Goal: Transaction & Acquisition: Purchase product/service

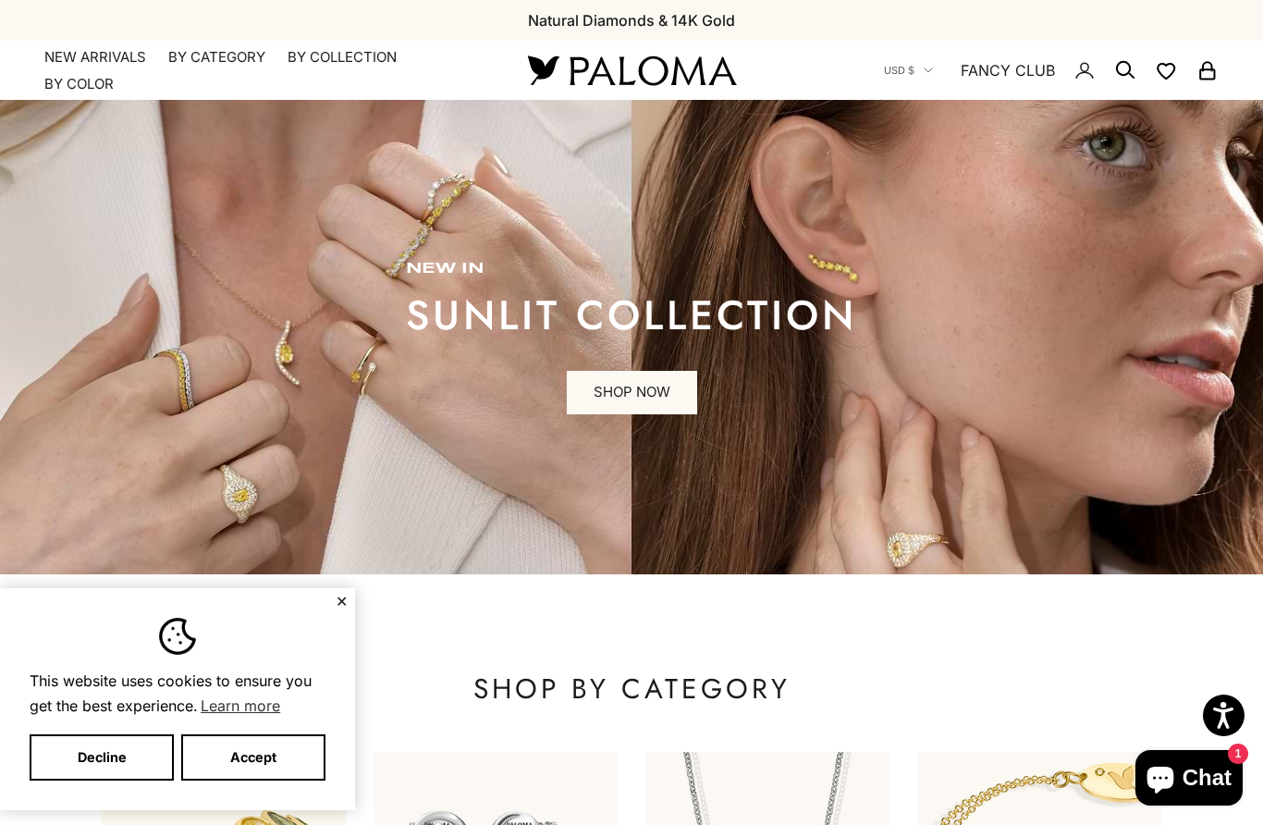
scroll to position [23, 0]
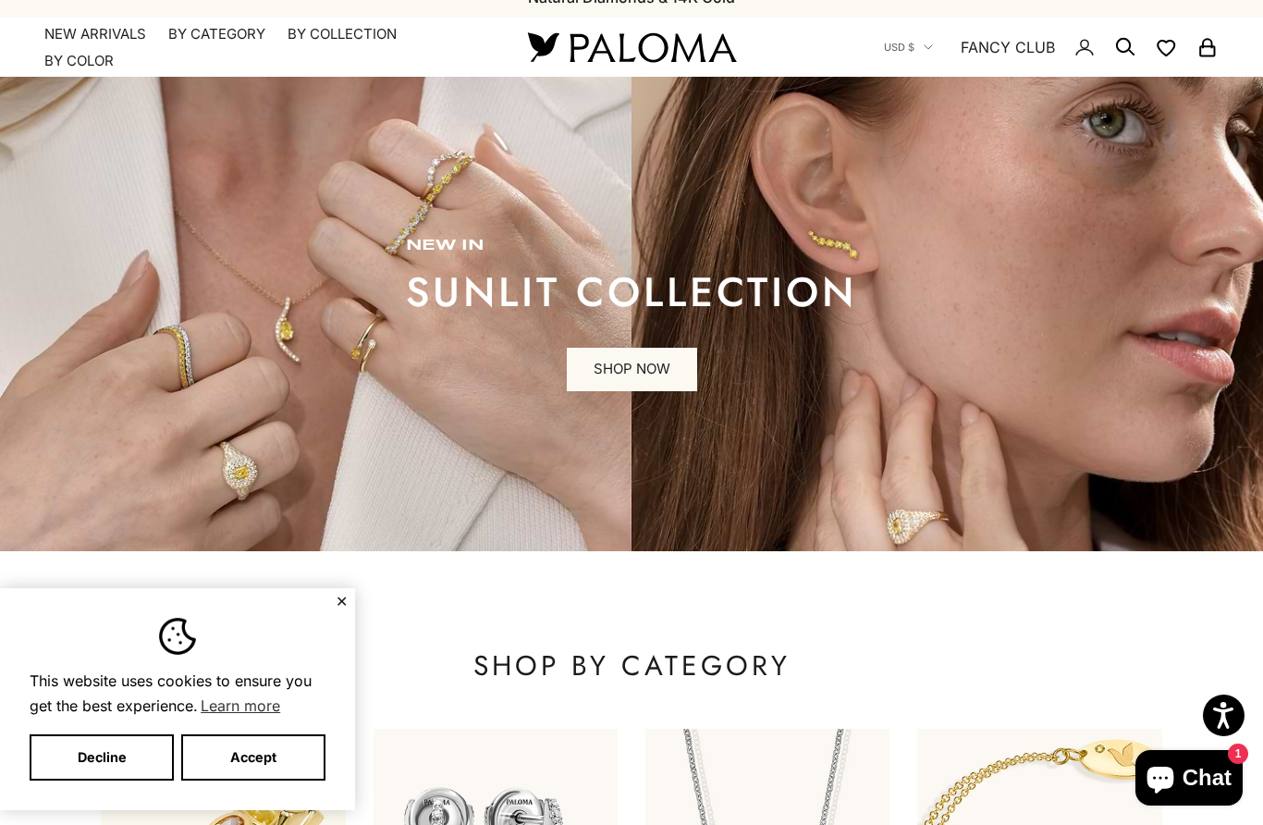
click at [268, 756] on button "Accept" at bounding box center [253, 757] width 144 height 46
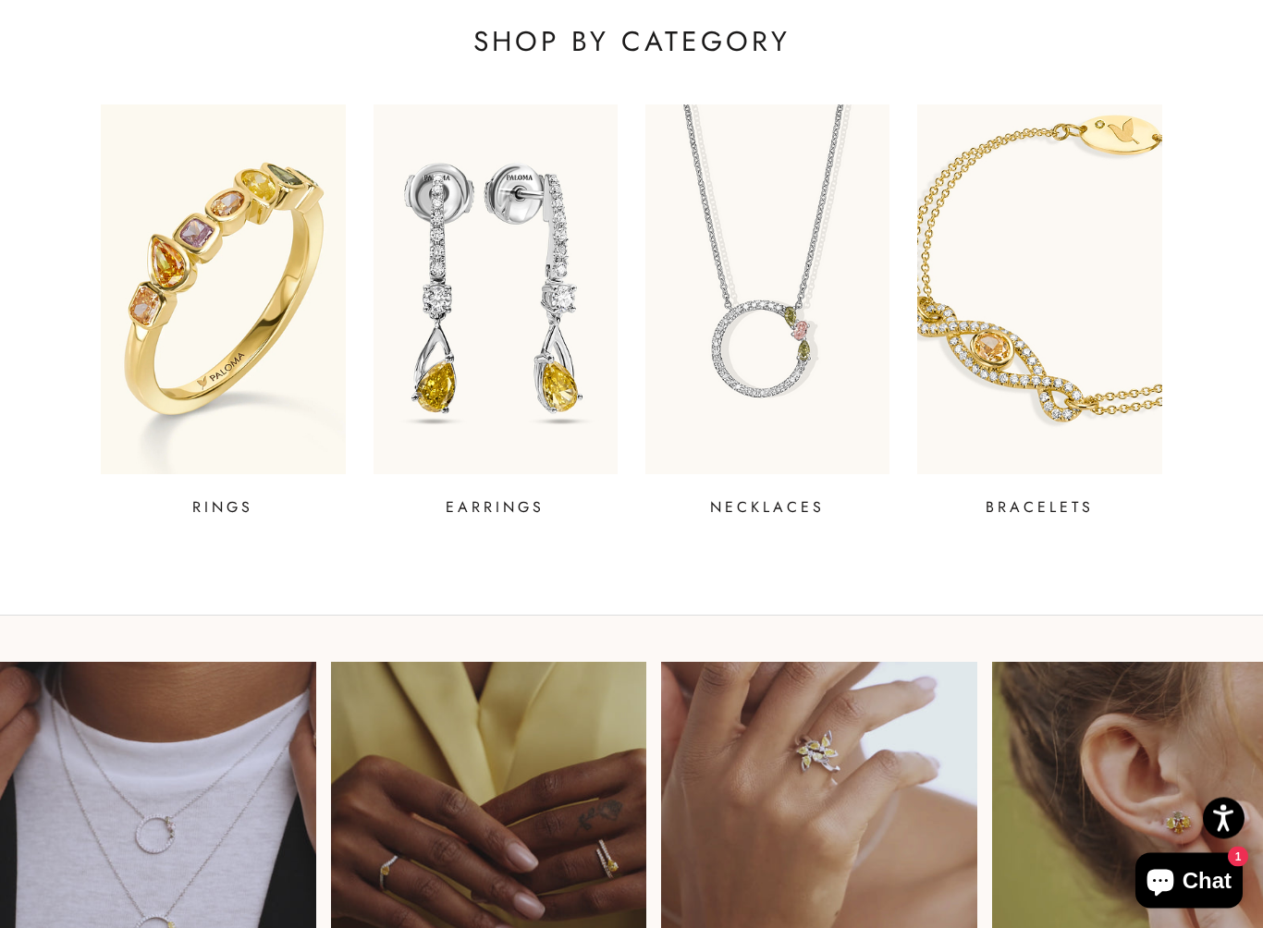
scroll to position [647, 0]
click at [166, 302] on img at bounding box center [223, 289] width 244 height 370
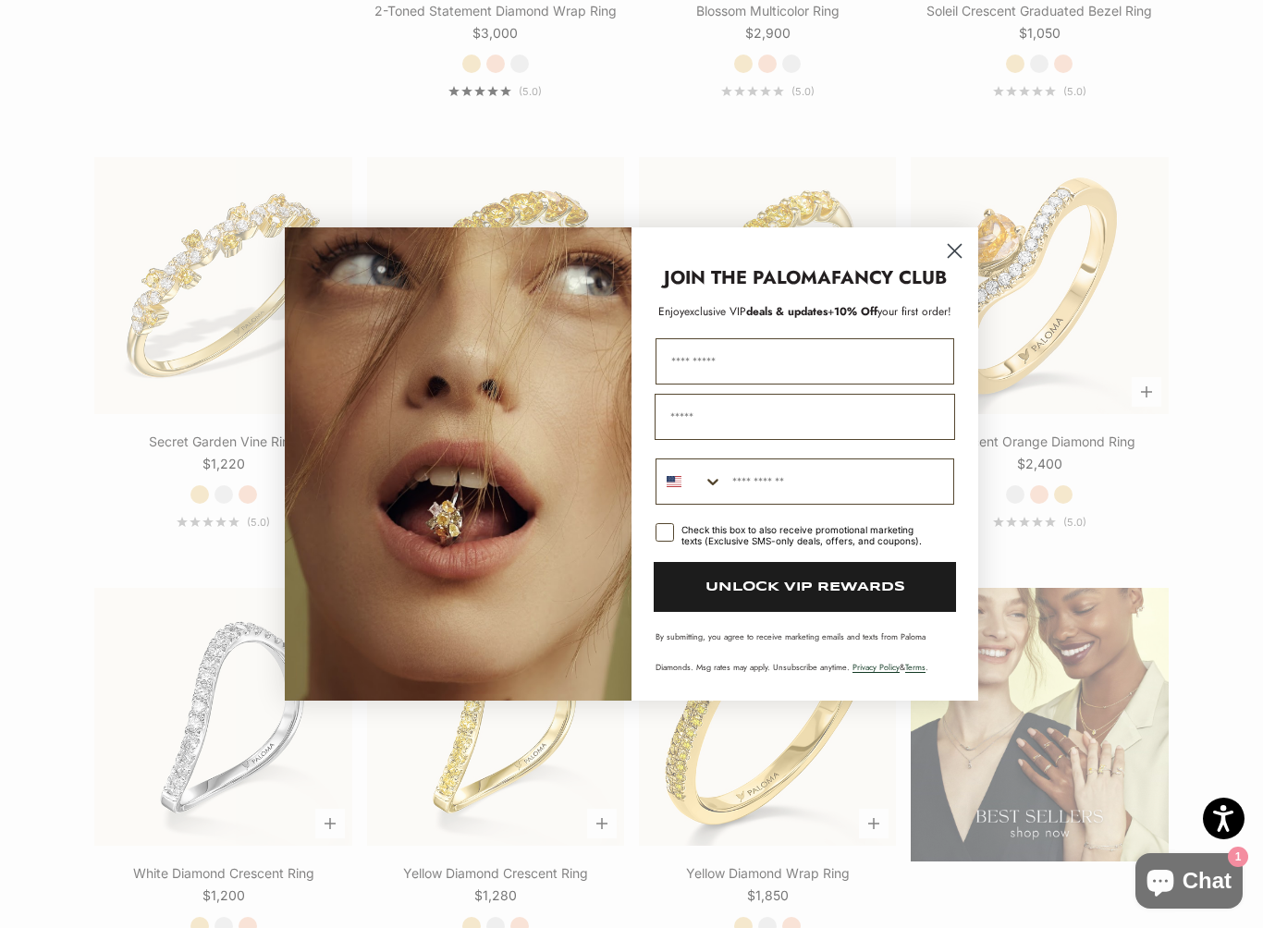
scroll to position [1827, 0]
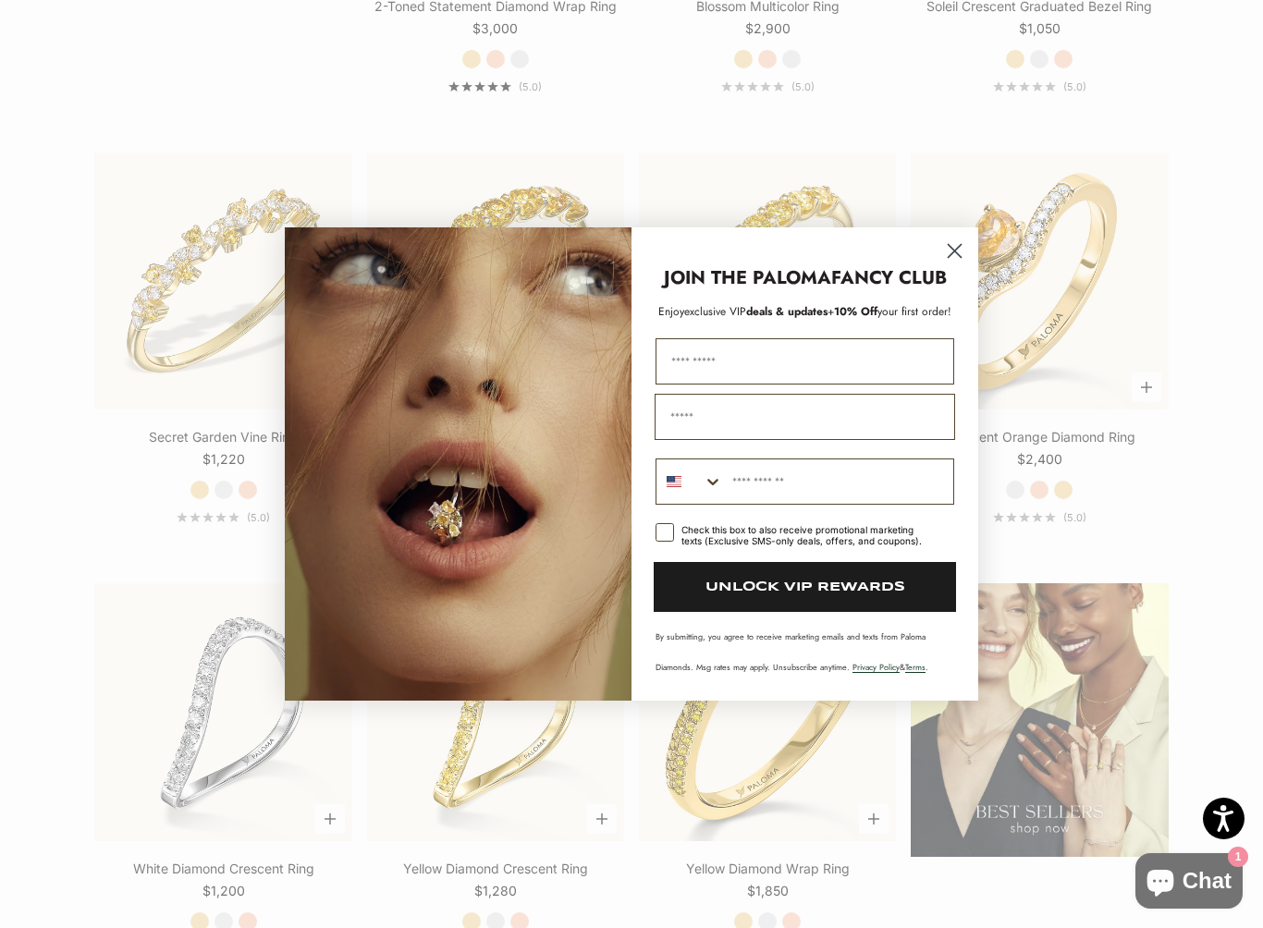
click at [962, 251] on circle "Close dialog" at bounding box center [954, 251] width 31 height 31
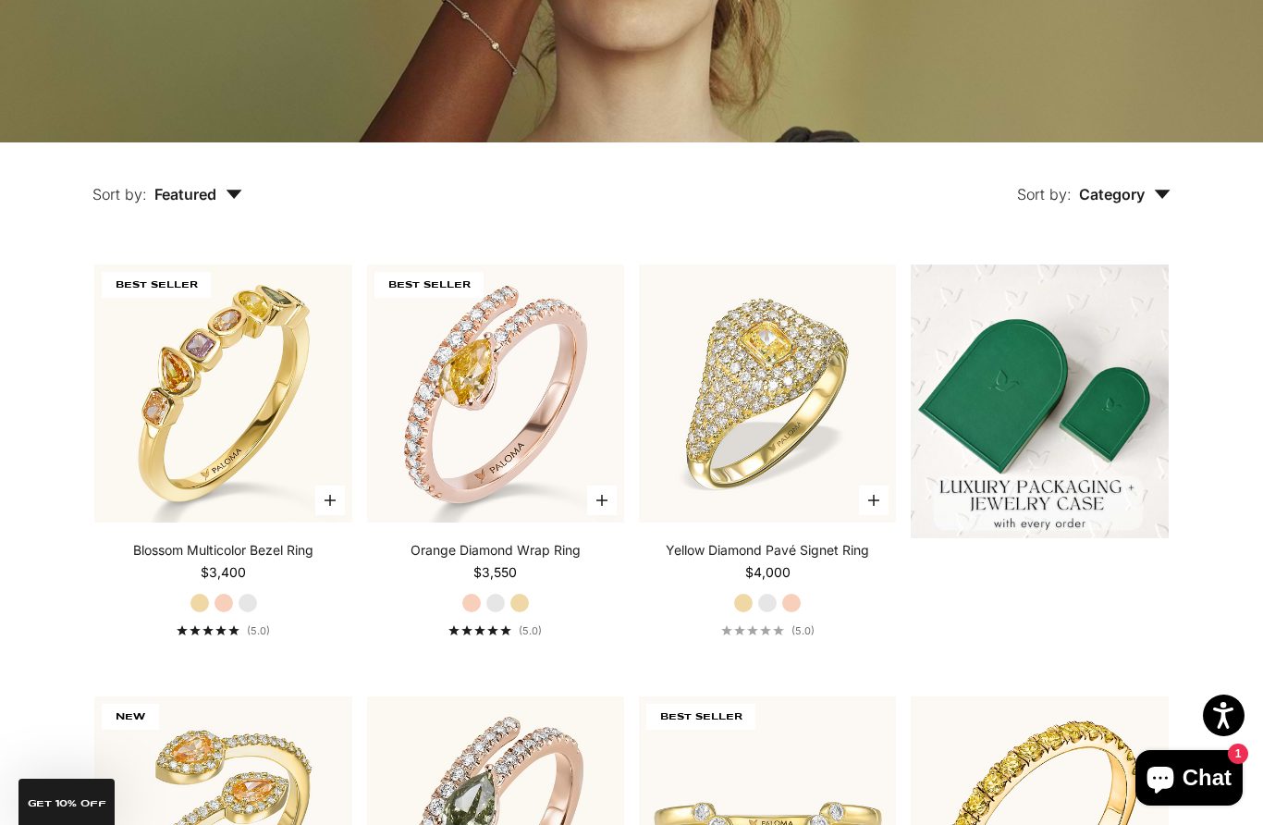
scroll to position [0, 0]
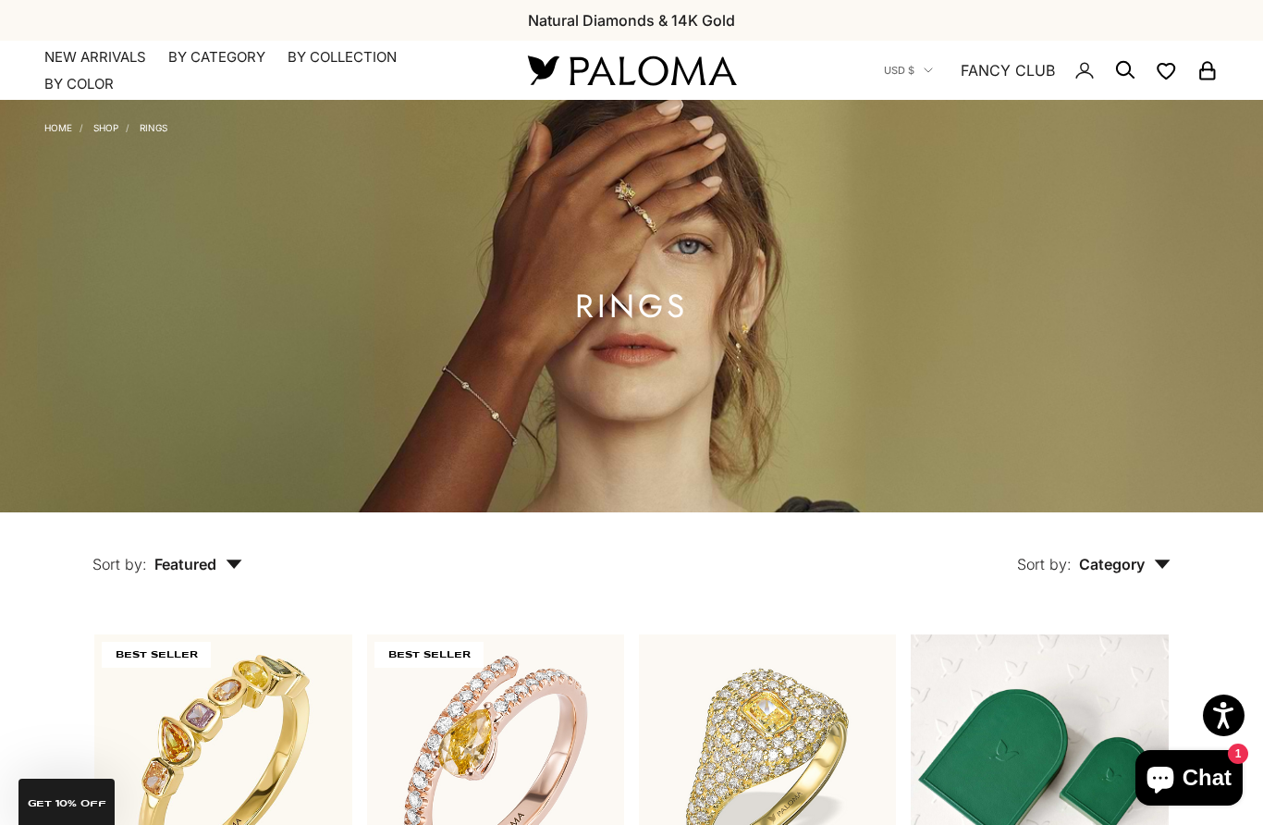
click at [207, 61] on summary "By Category" at bounding box center [216, 57] width 97 height 18
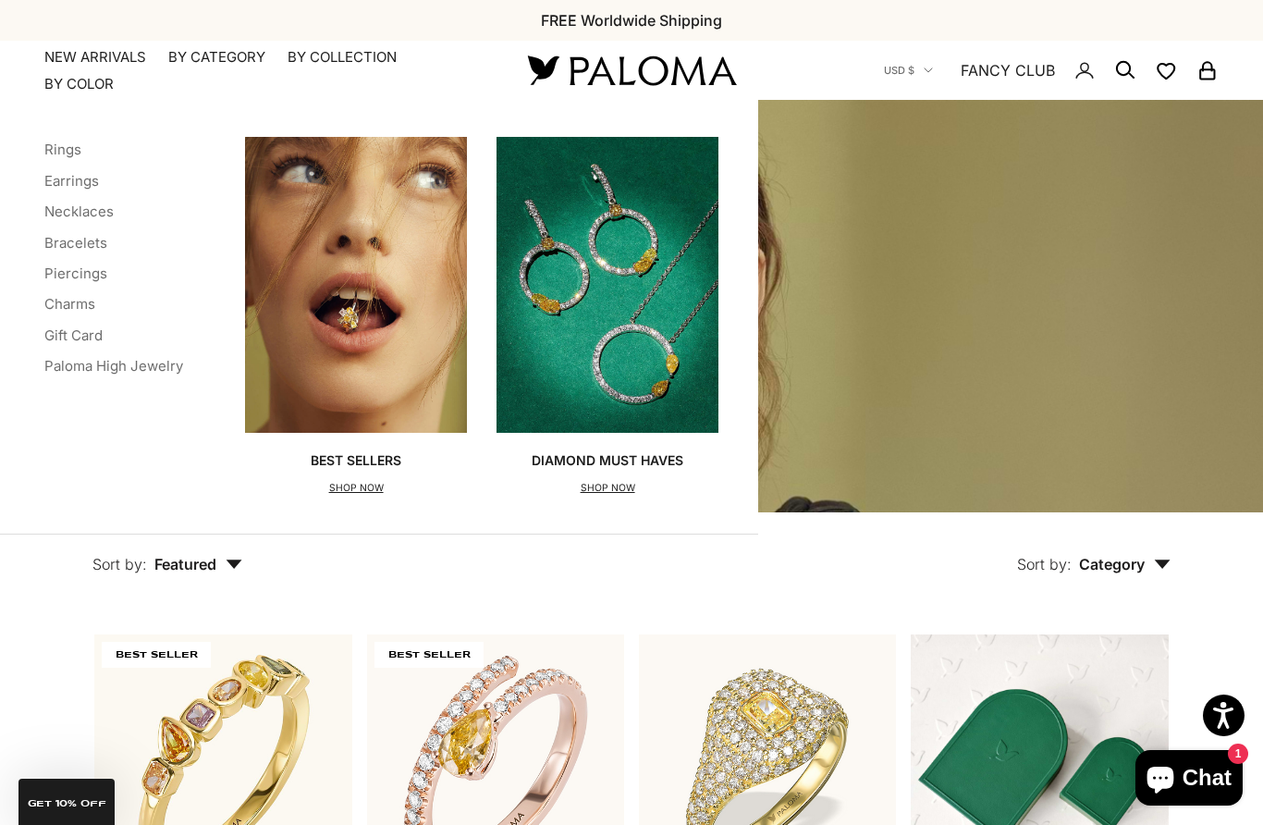
click at [67, 184] on link "Earrings" at bounding box center [71, 181] width 55 height 18
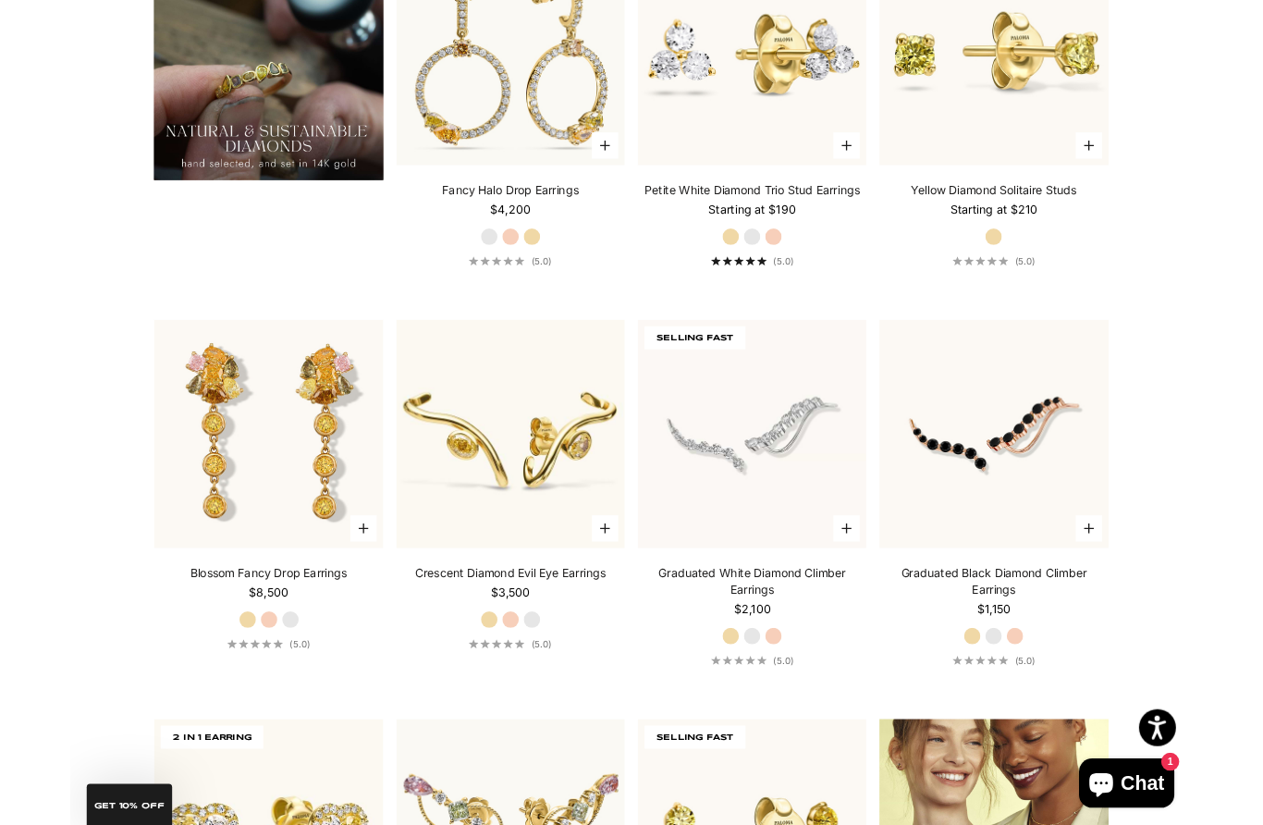
scroll to position [1651, 0]
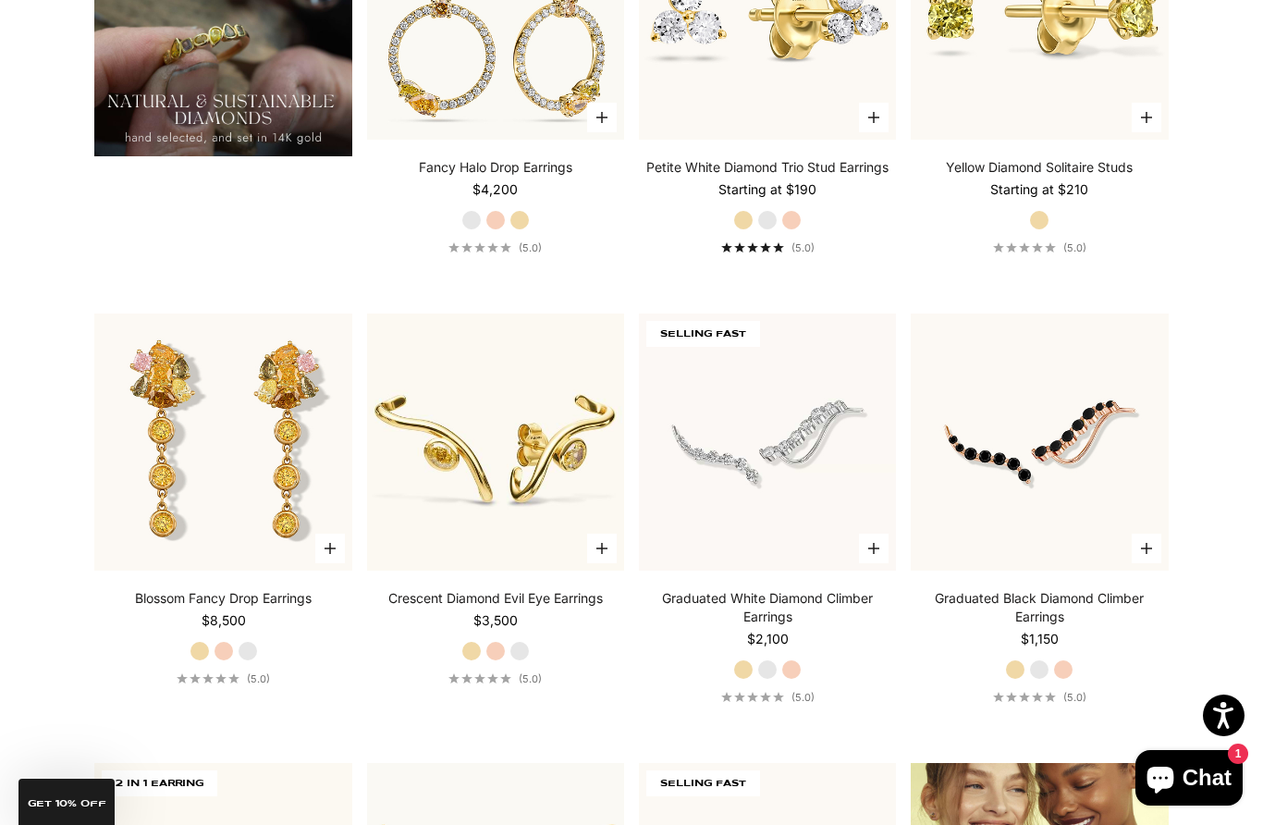
click at [864, 175] on link "Petite White Diamond Trio Stud Earrings" at bounding box center [767, 167] width 242 height 18
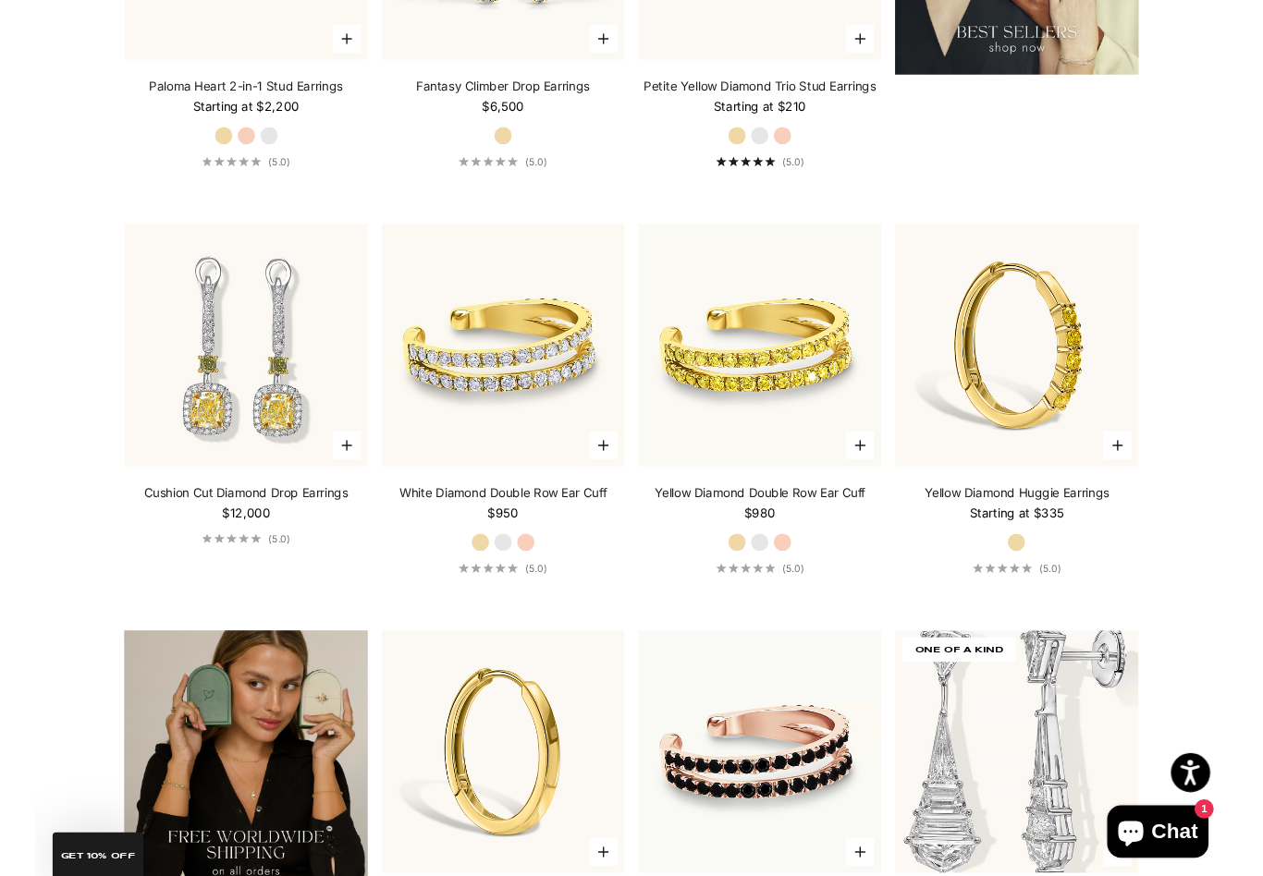
scroll to position [2683, 0]
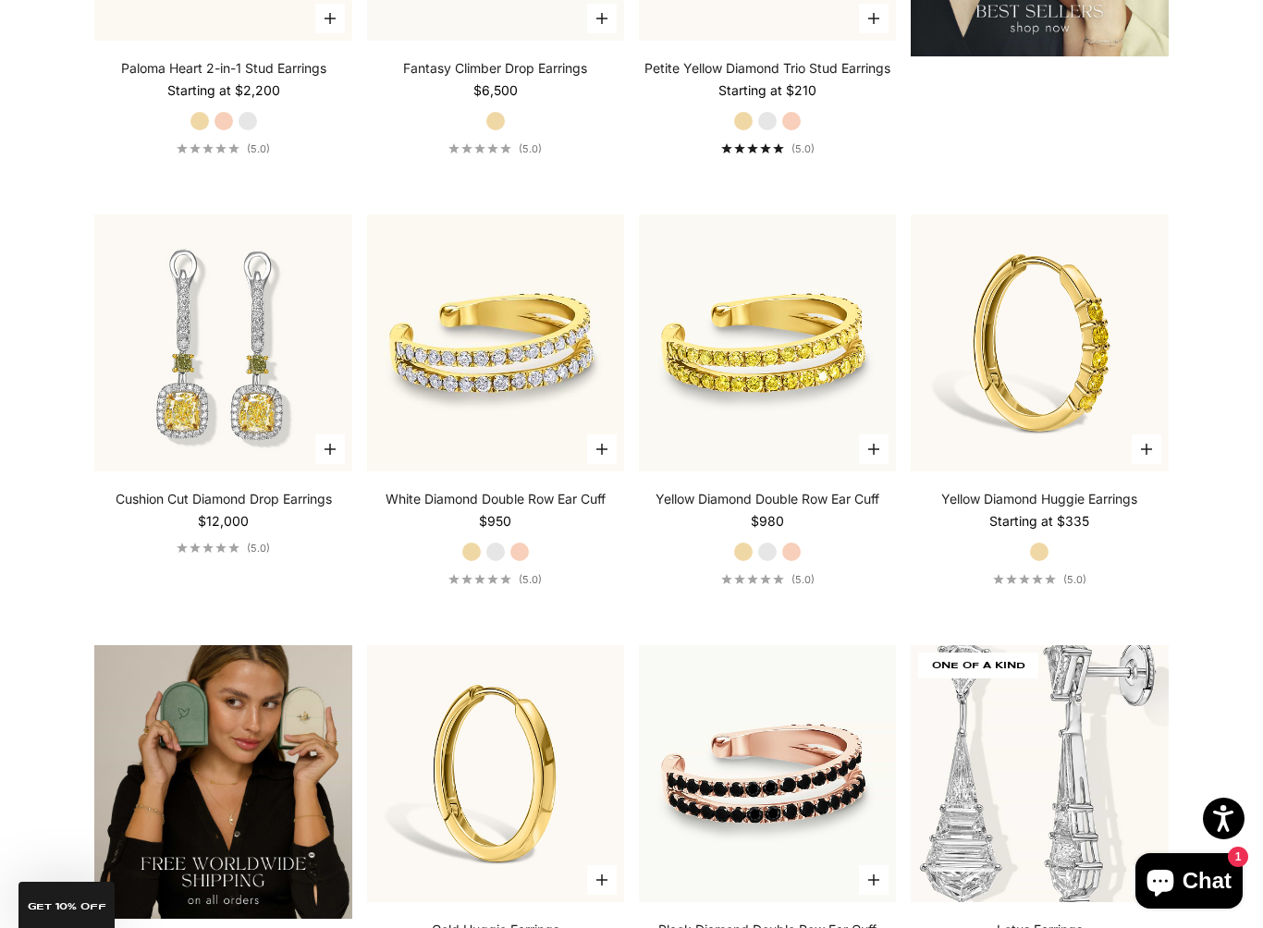
click at [1086, 324] on img at bounding box center [1039, 343] width 283 height 283
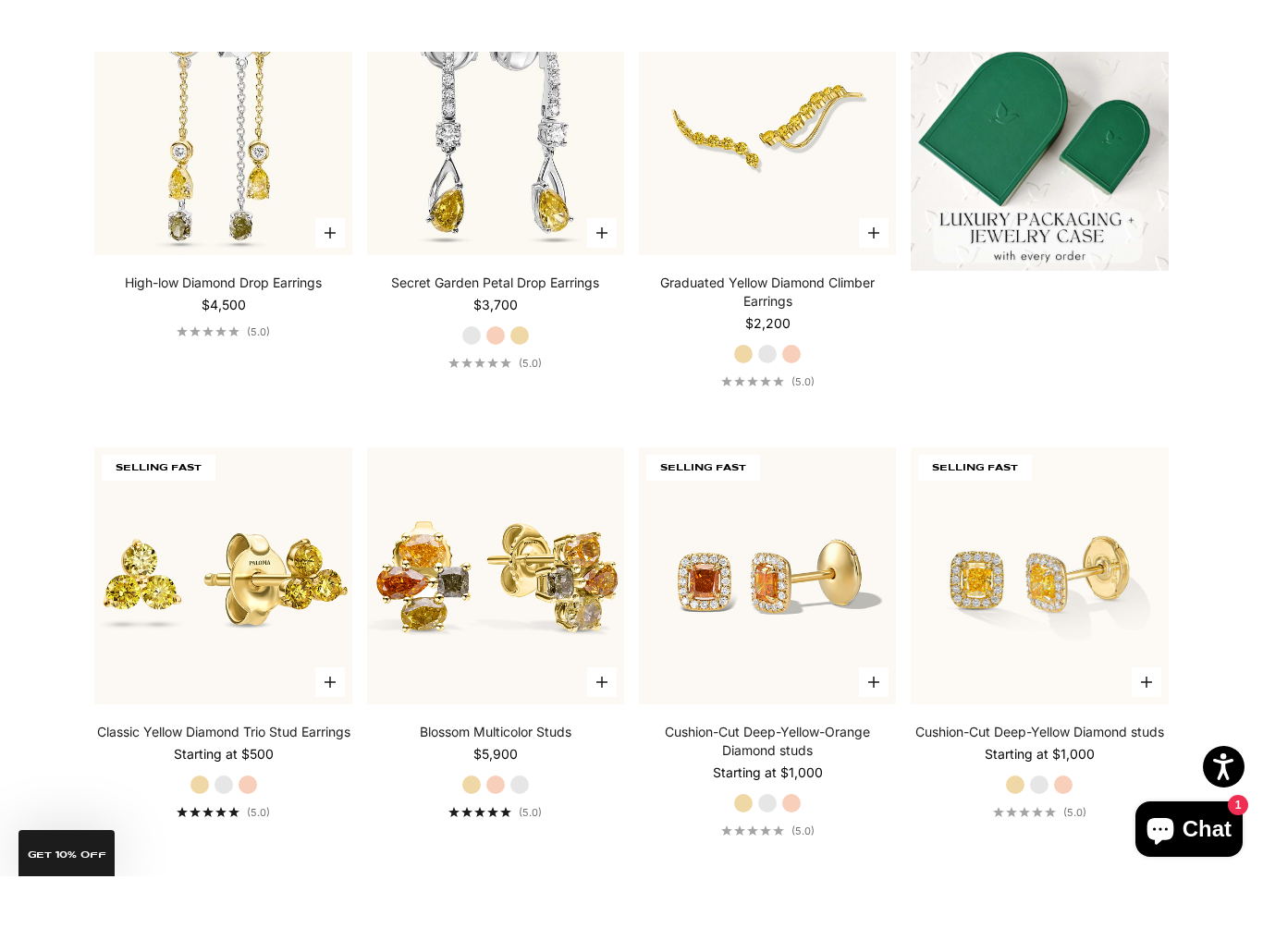
scroll to position [685, 0]
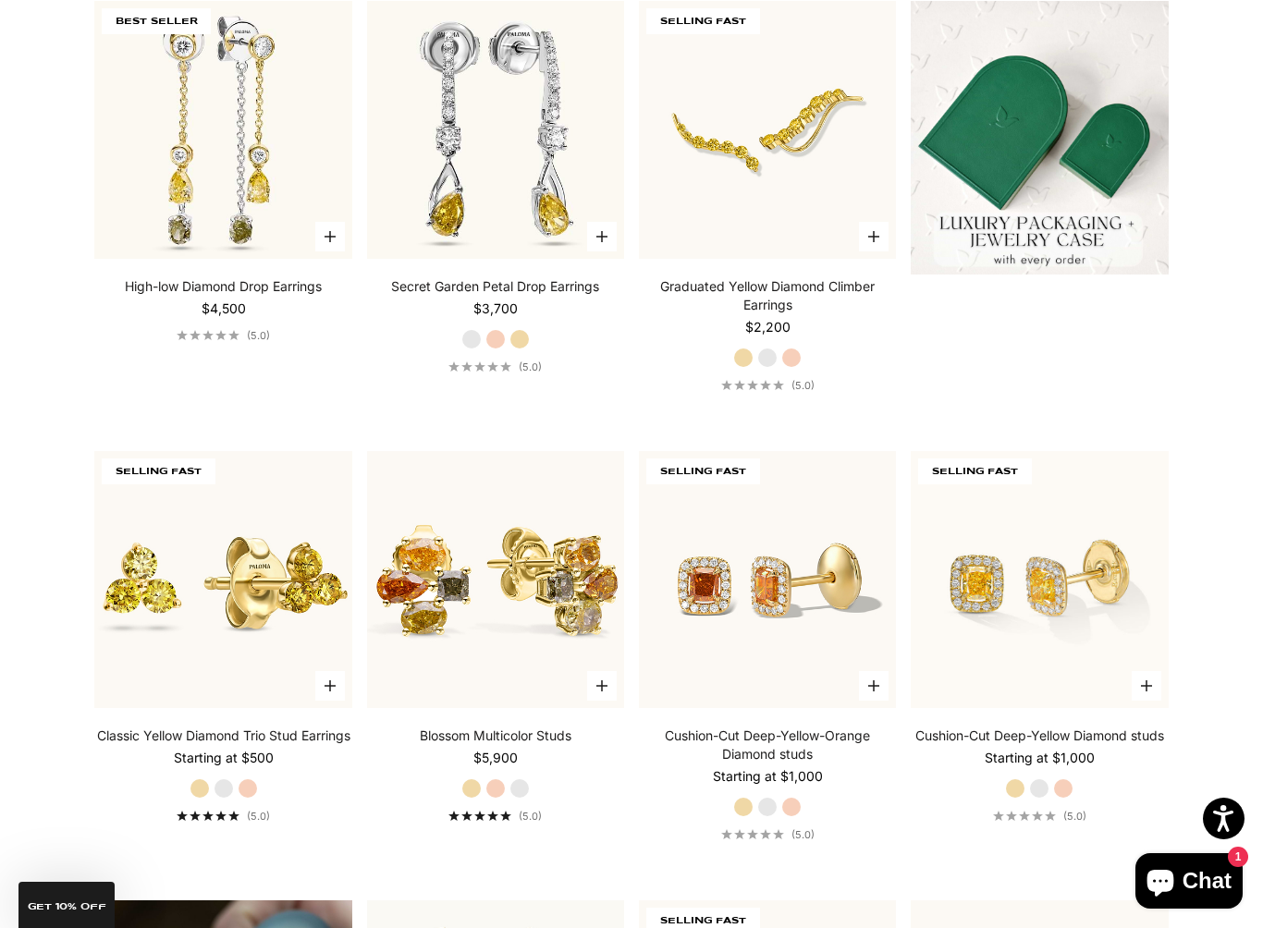
click at [462, 565] on img at bounding box center [495, 579] width 283 height 283
click at [709, 523] on img at bounding box center [767, 579] width 257 height 257
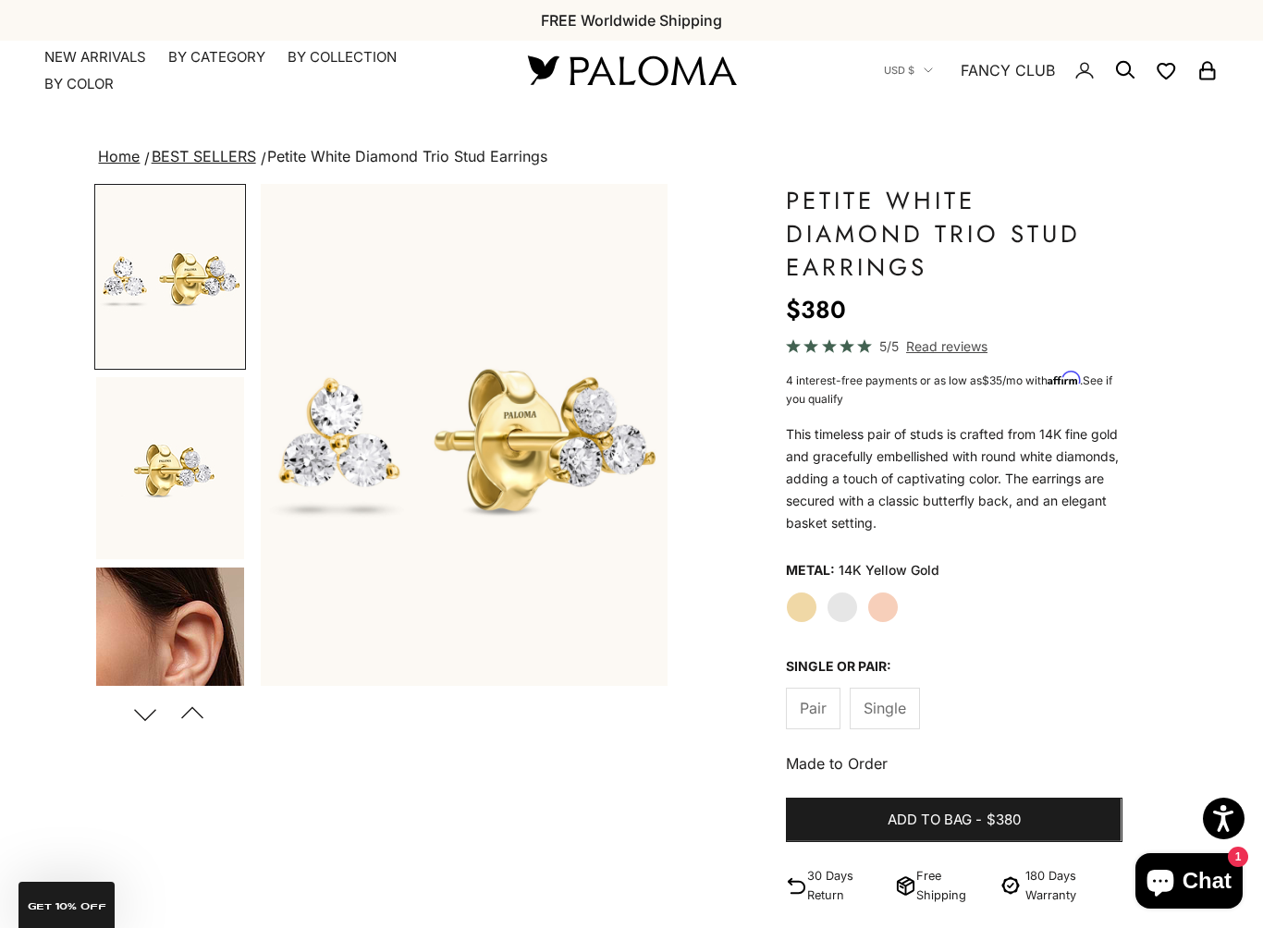
click at [116, 594] on img "Go to item 4" at bounding box center [170, 659] width 148 height 183
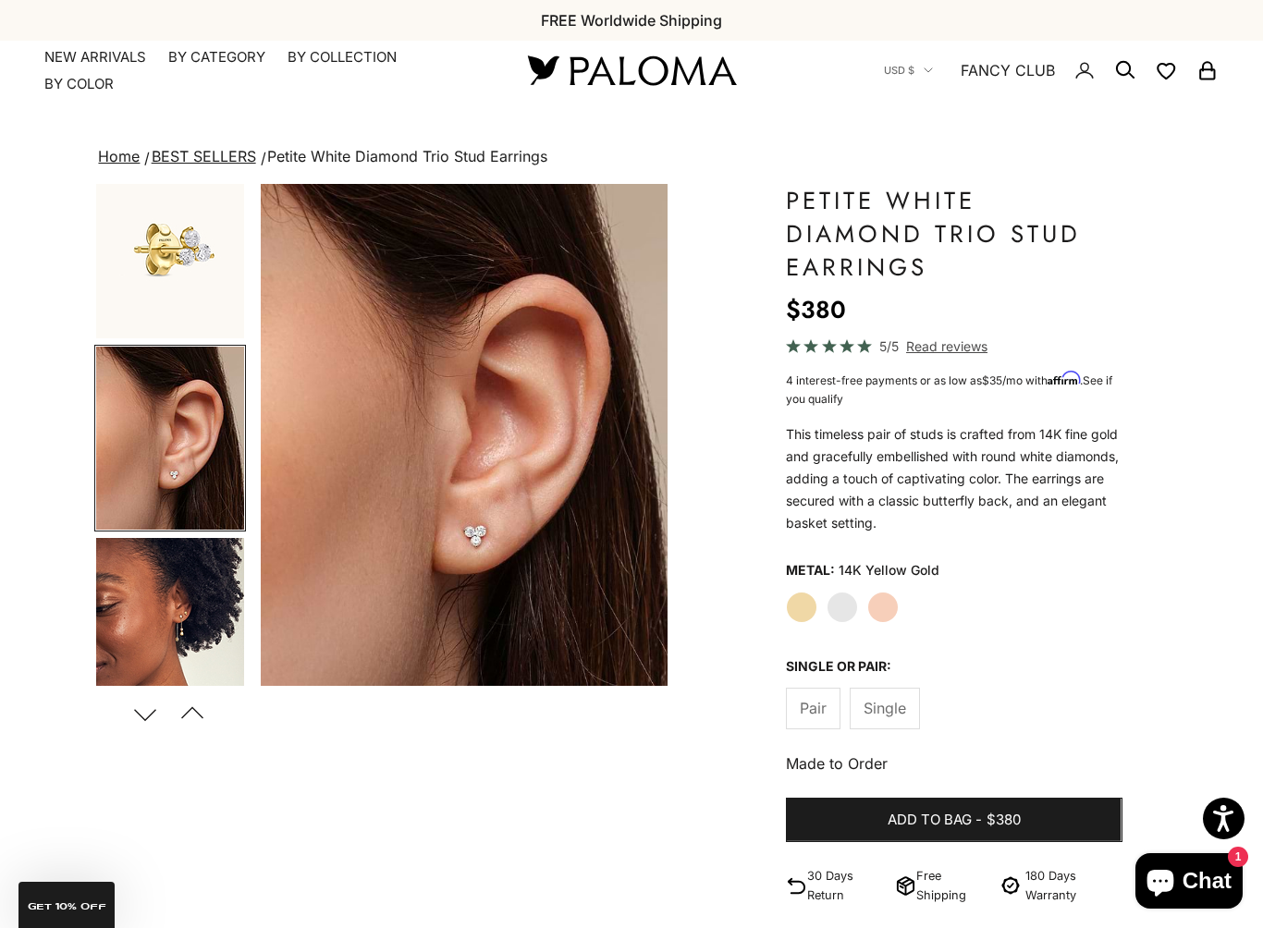
scroll to position [0, 858]
click at [124, 592] on img "Go to item 8" at bounding box center [170, 628] width 148 height 183
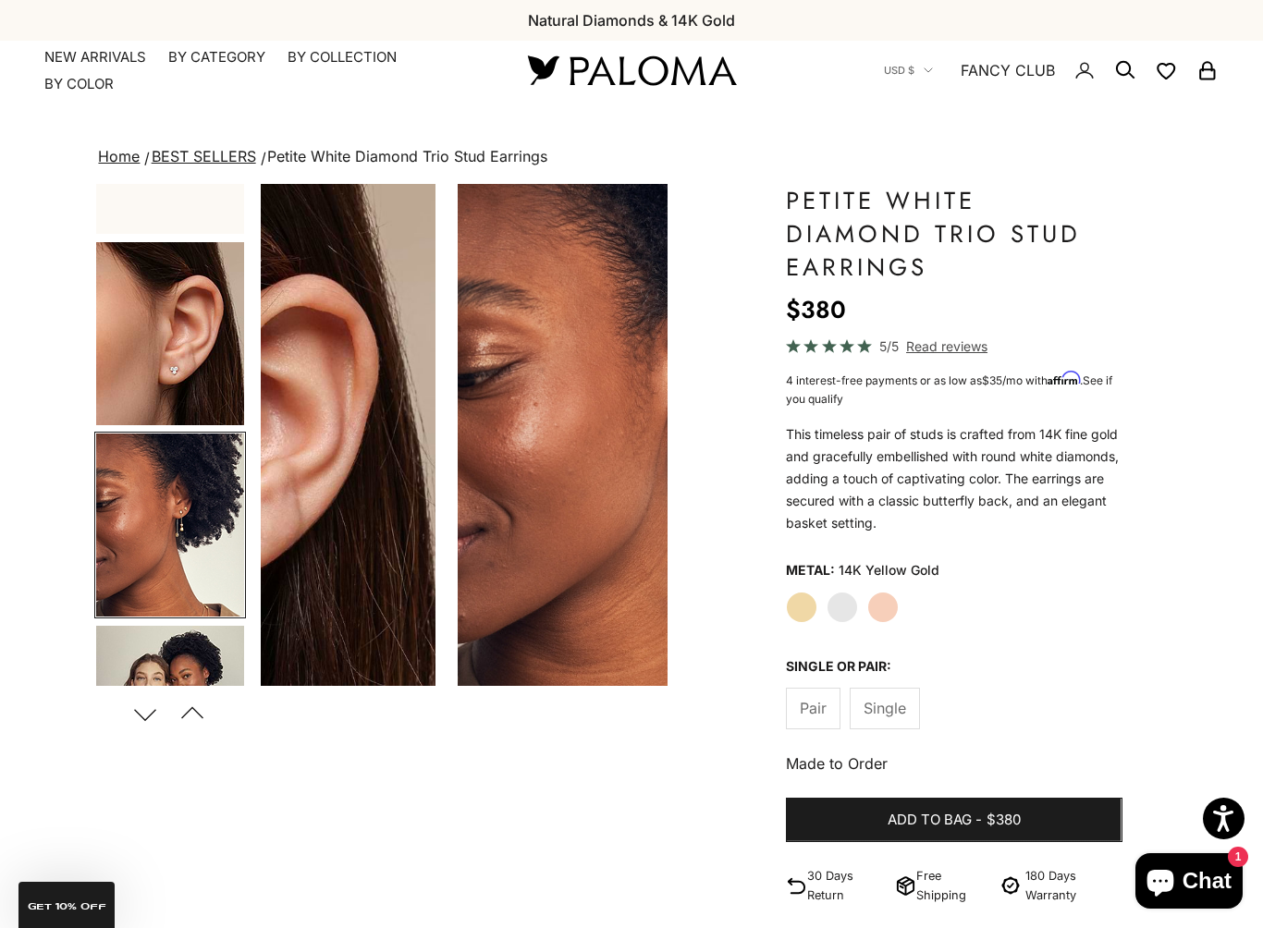
scroll to position [0, 1287]
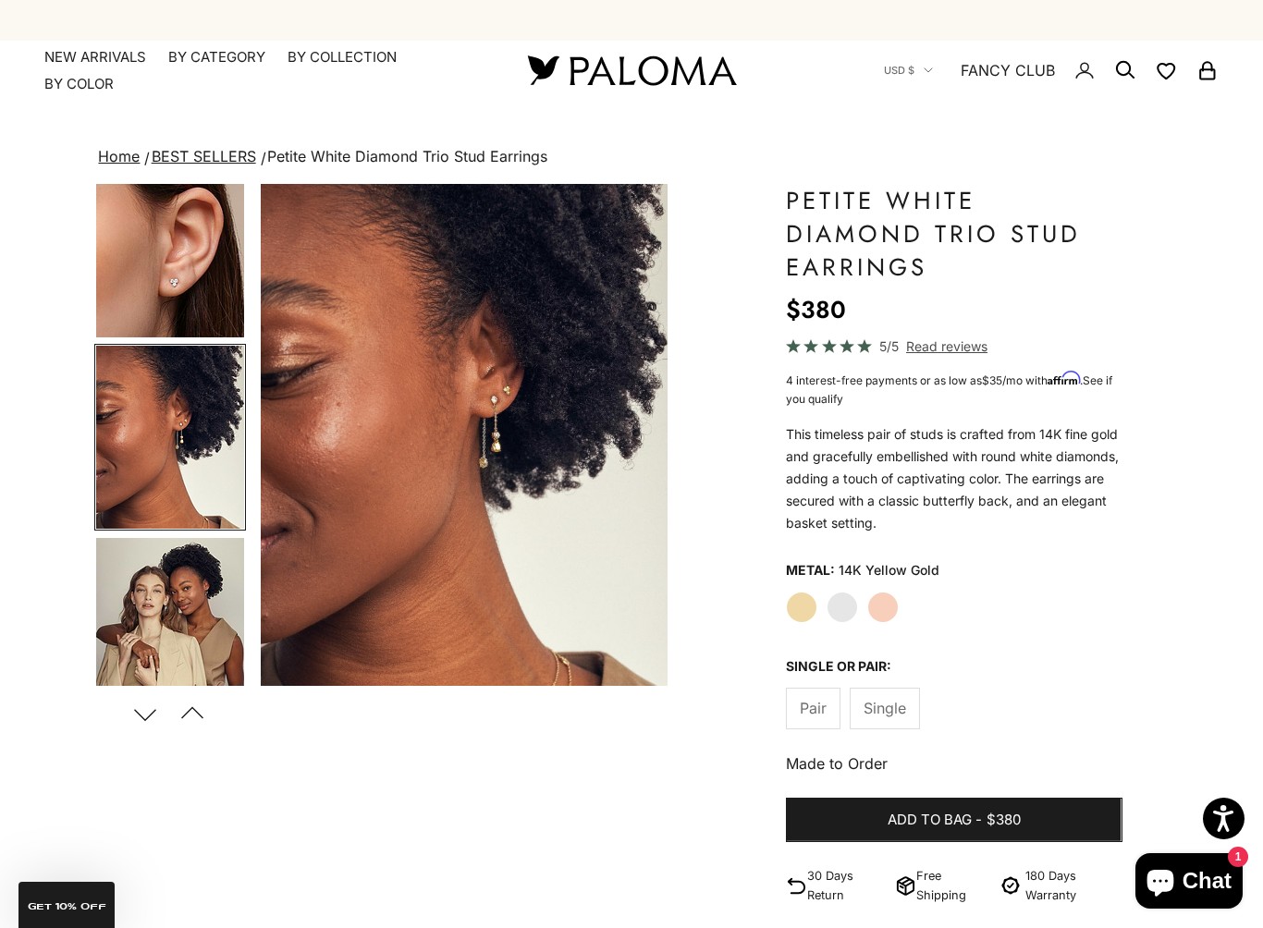
click at [125, 579] on img "Go to item 9" at bounding box center [170, 629] width 148 height 183
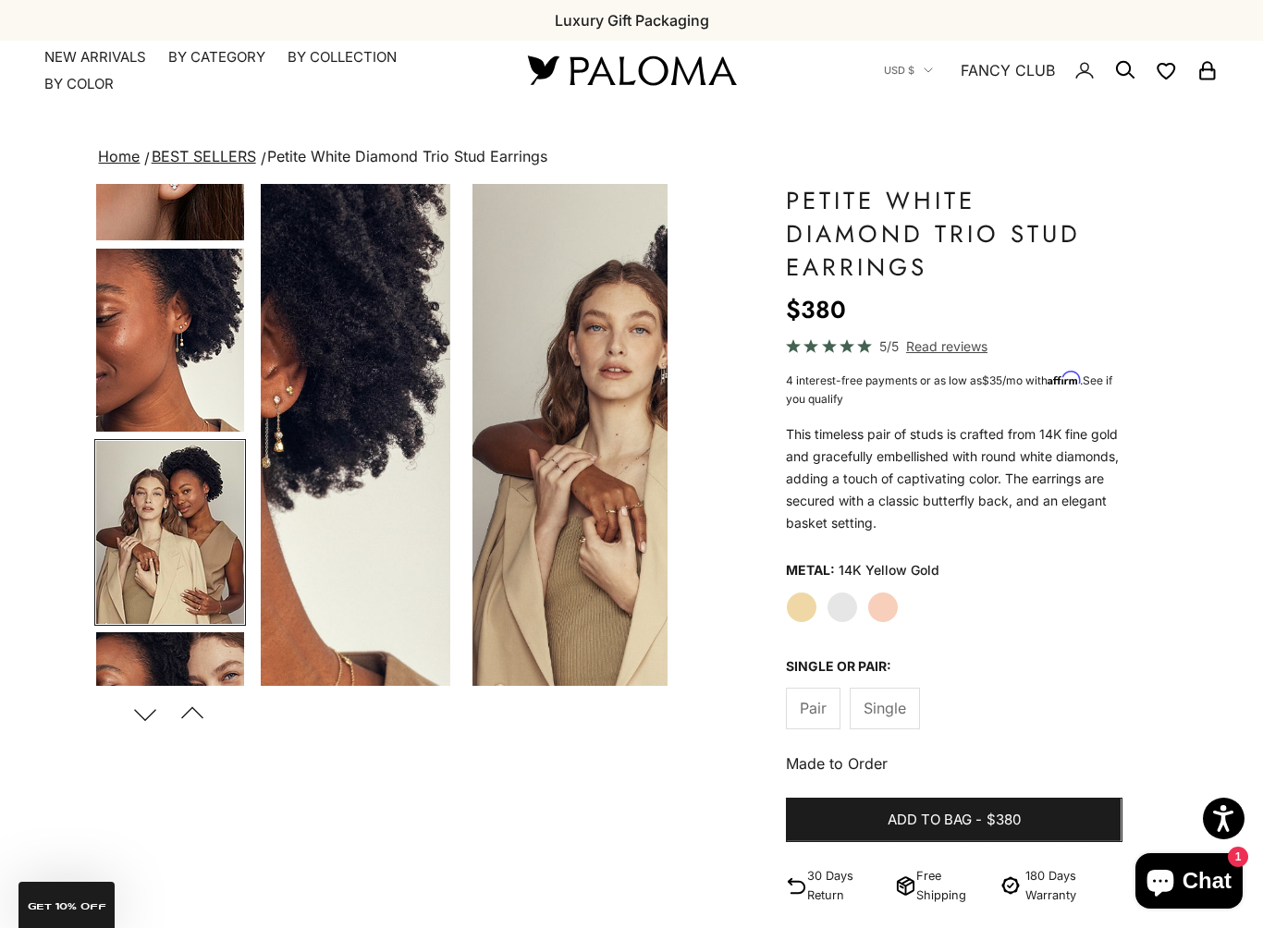
scroll to position [605, 0]
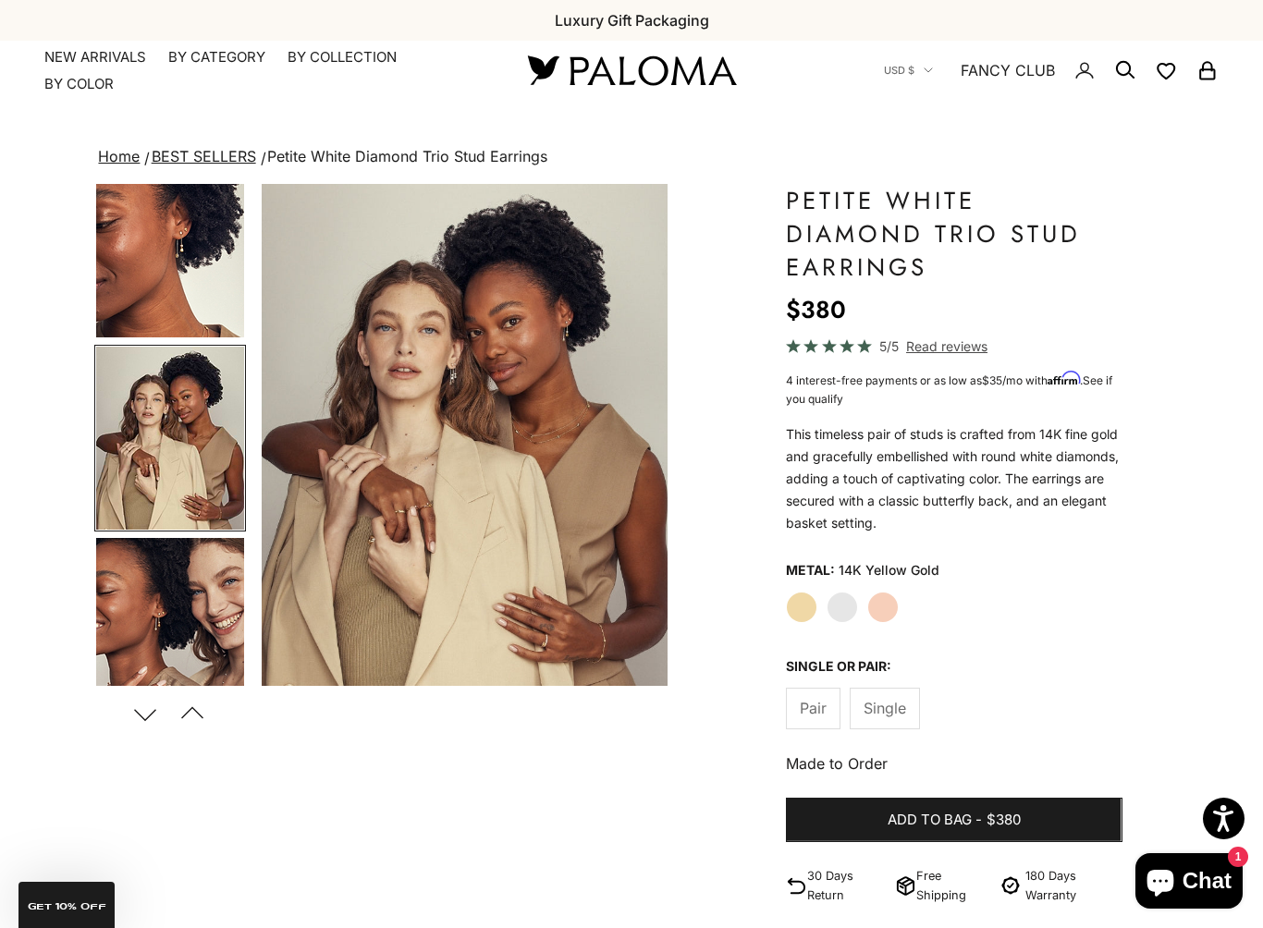
click at [130, 585] on img "Go to item 10" at bounding box center [170, 629] width 148 height 183
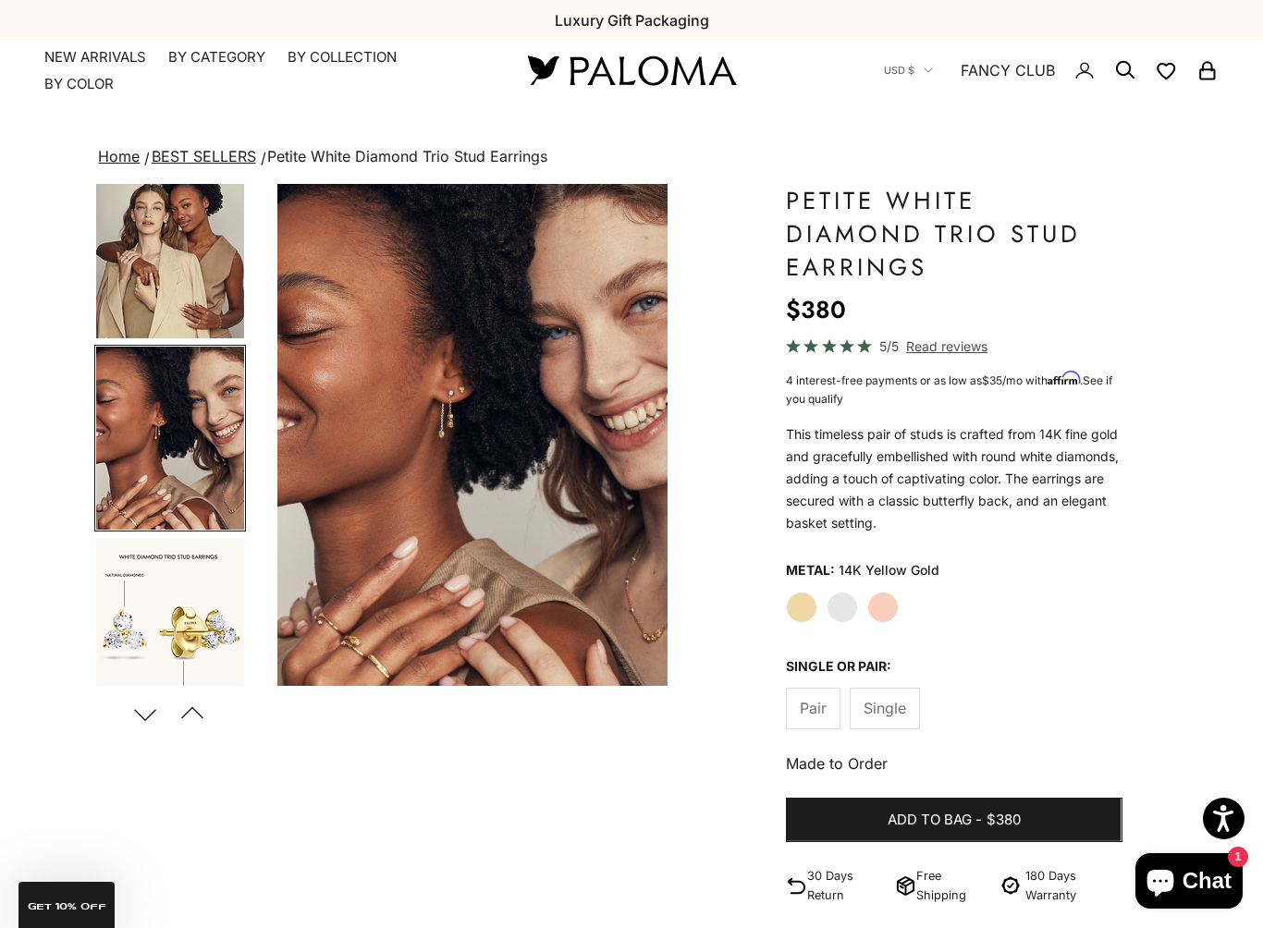
scroll to position [0, 2144]
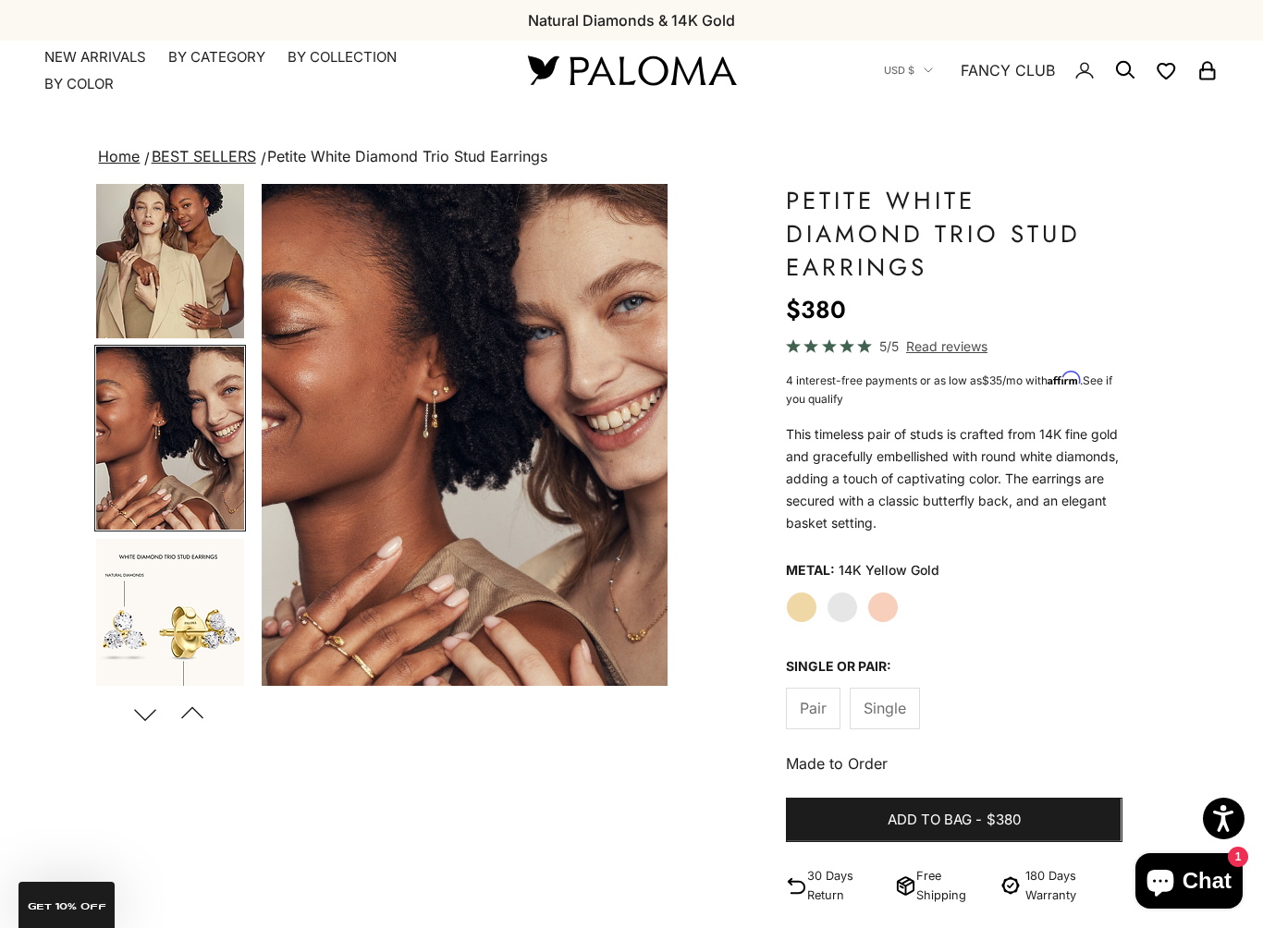
click at [128, 580] on img "Go to item 11" at bounding box center [170, 630] width 148 height 183
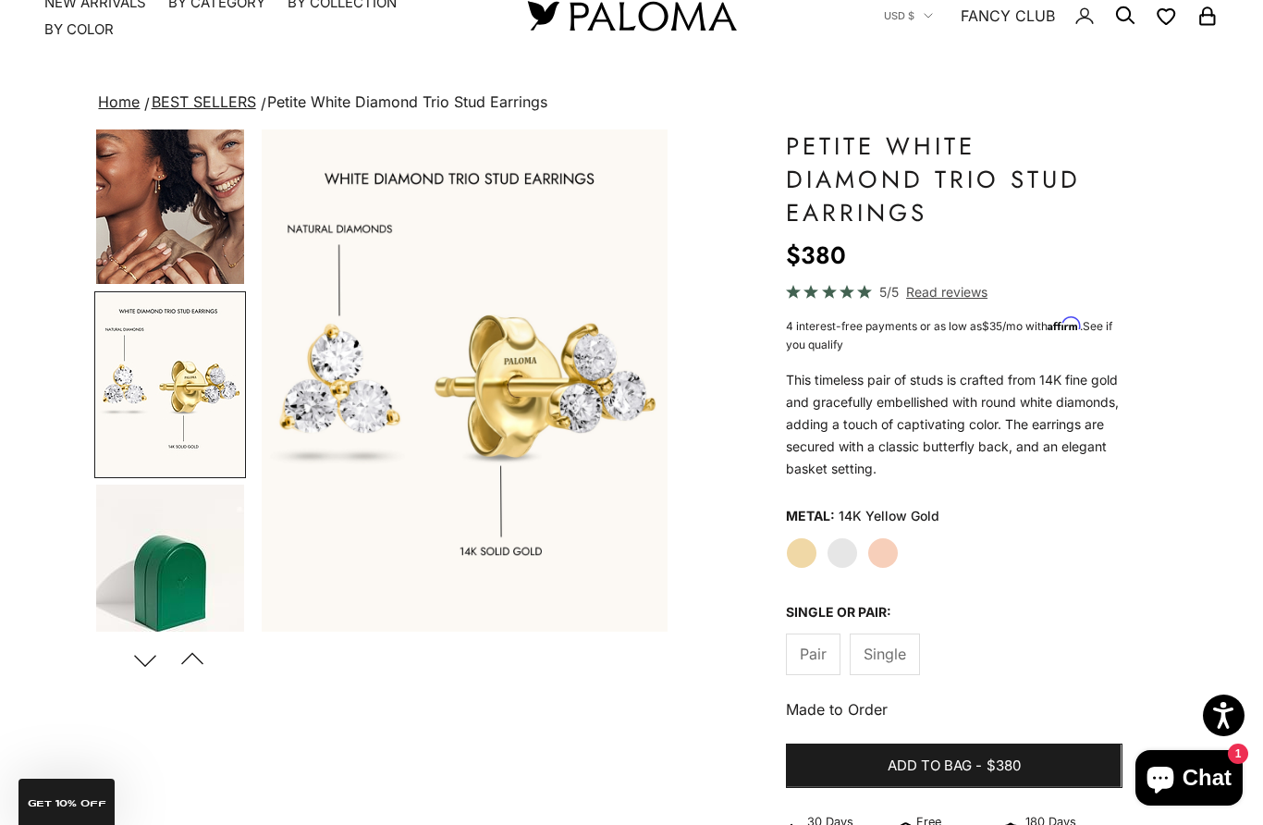
scroll to position [0, 0]
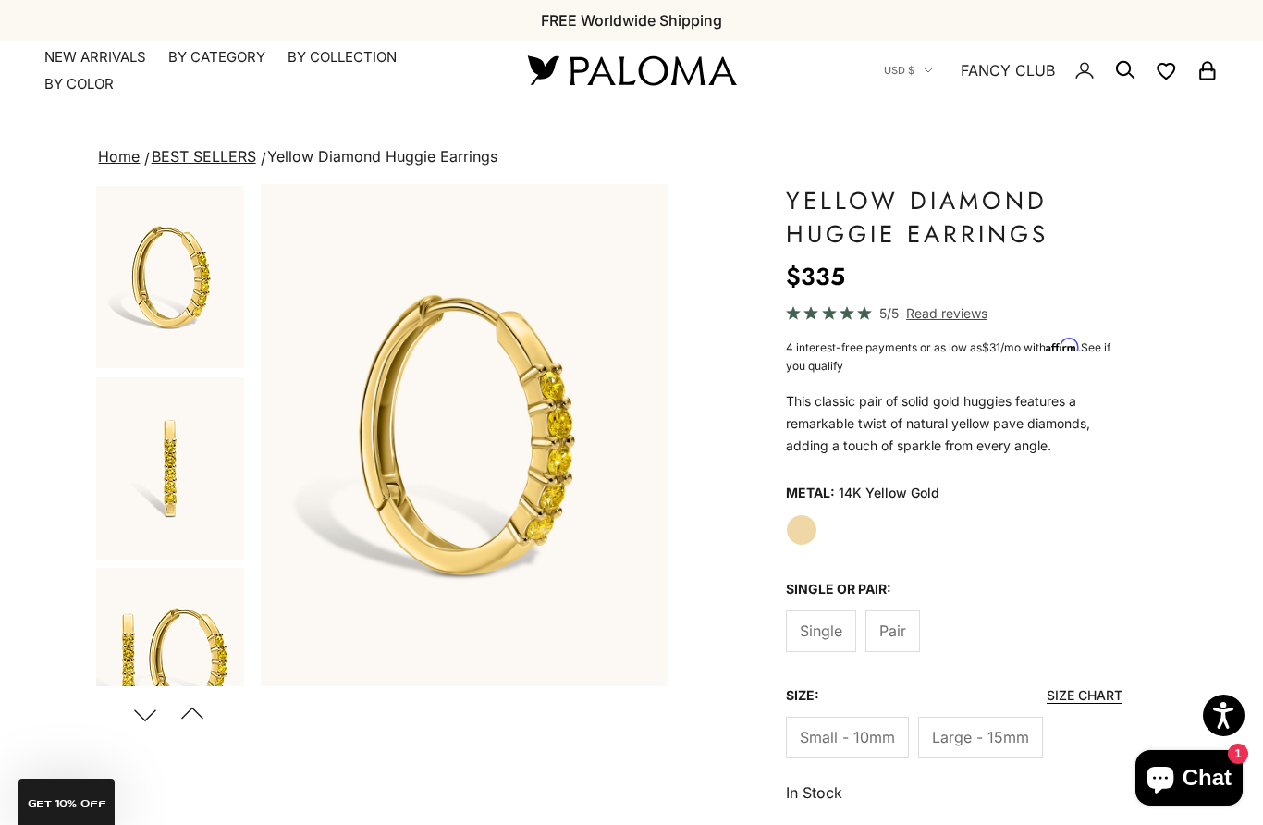
click at [117, 429] on img "Go to item 2" at bounding box center [170, 468] width 148 height 182
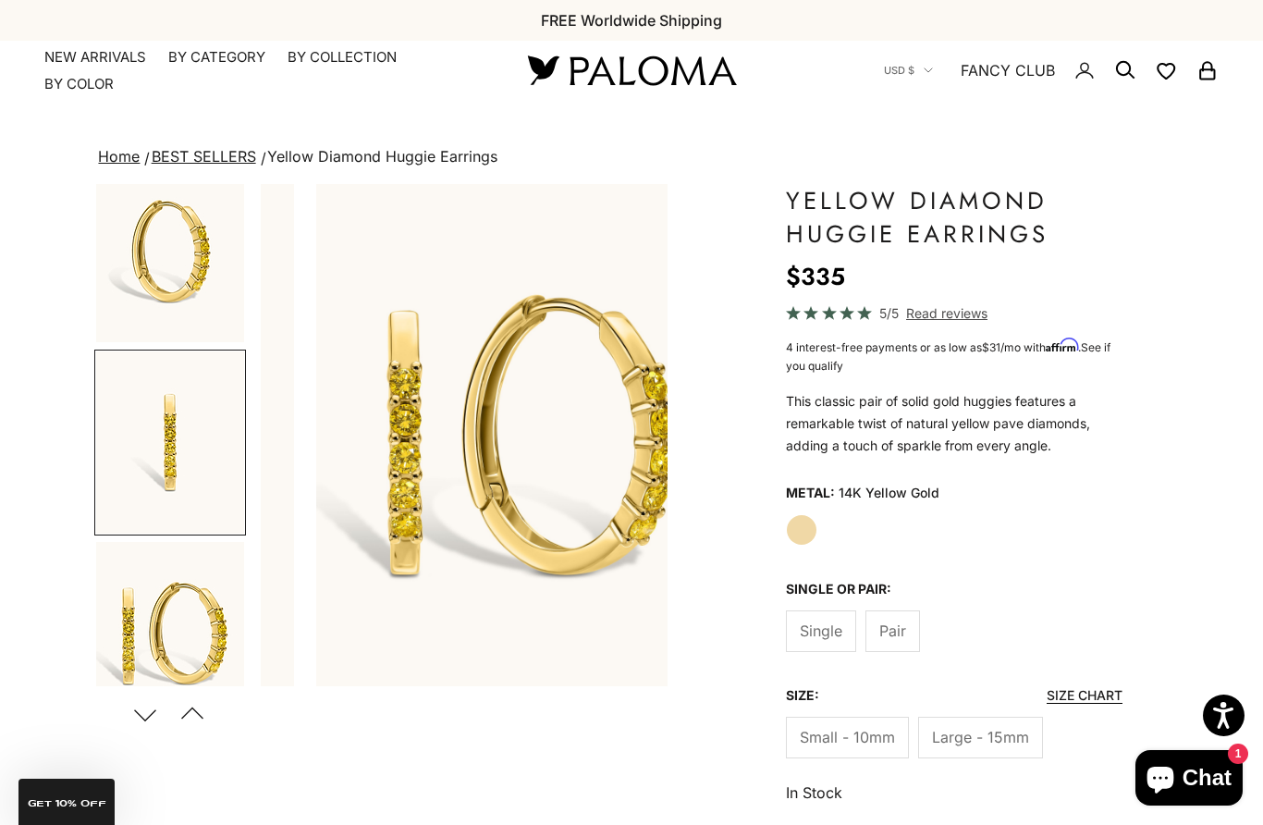
scroll to position [31, 0]
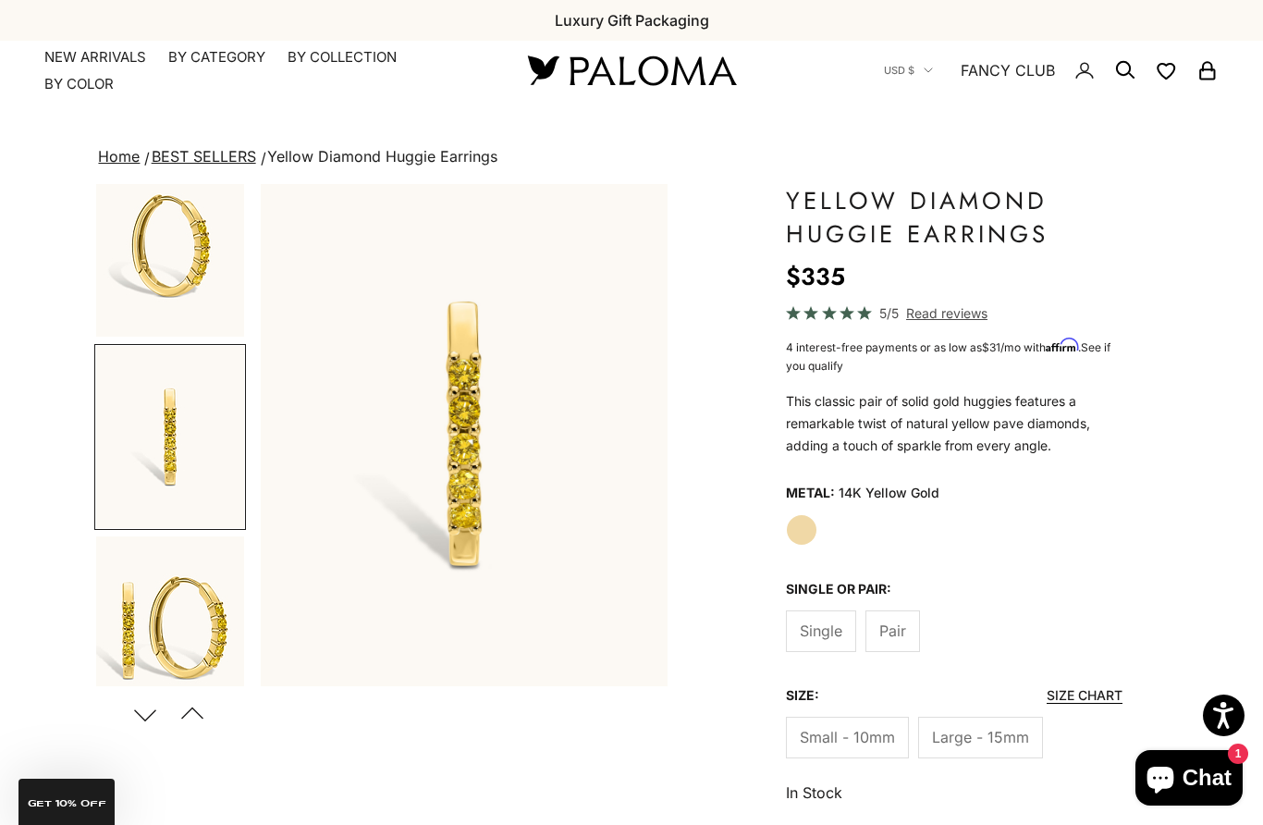
click at [108, 553] on img "Go to item 3" at bounding box center [170, 627] width 148 height 182
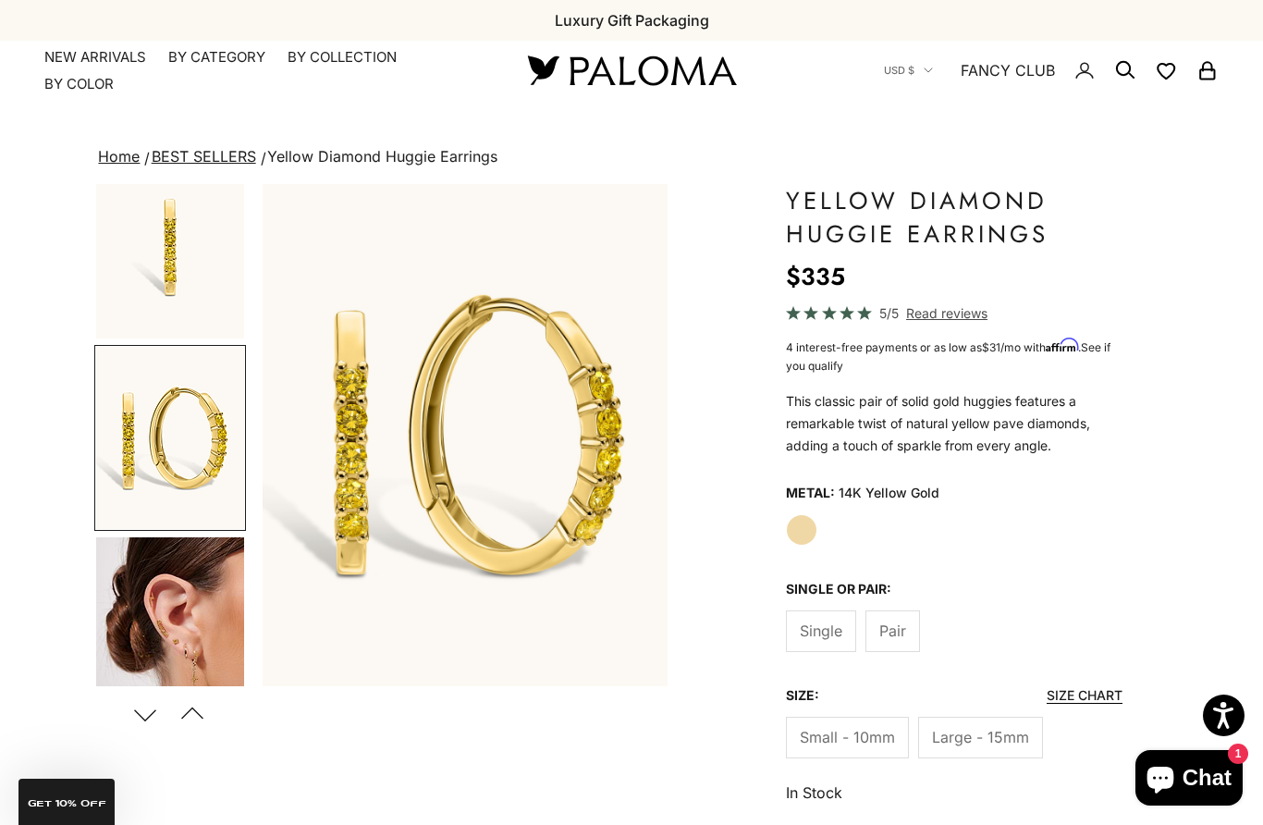
scroll to position [222, 0]
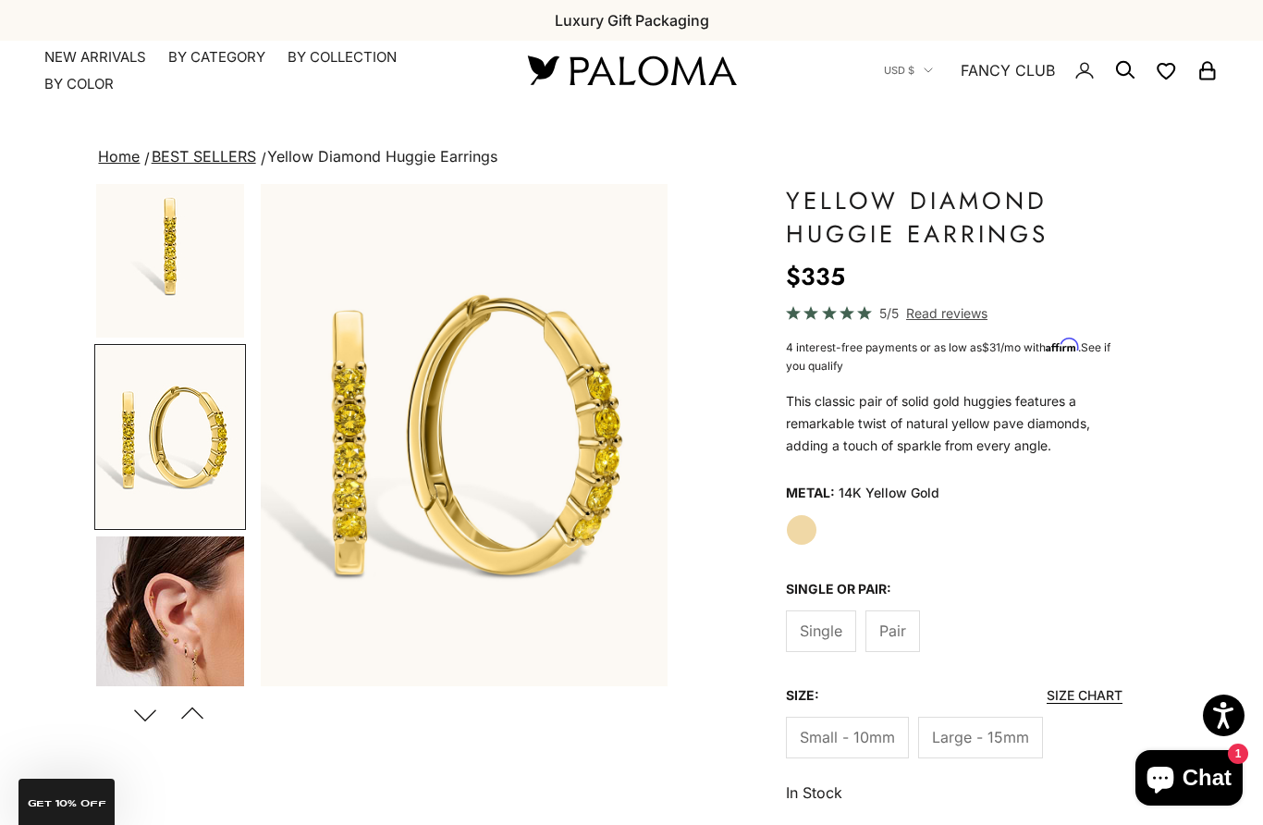
click at [126, 577] on img "Go to item 4" at bounding box center [170, 627] width 148 height 183
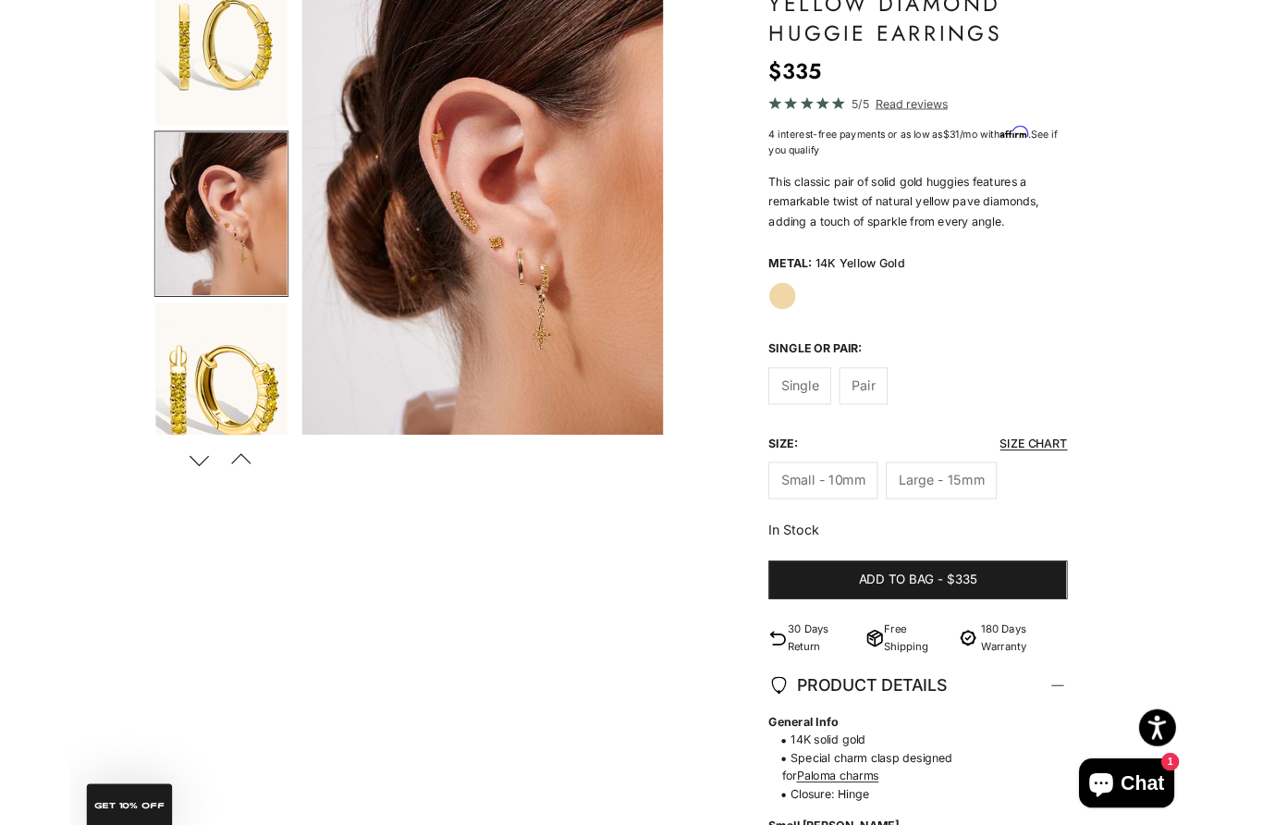
scroll to position [195, 0]
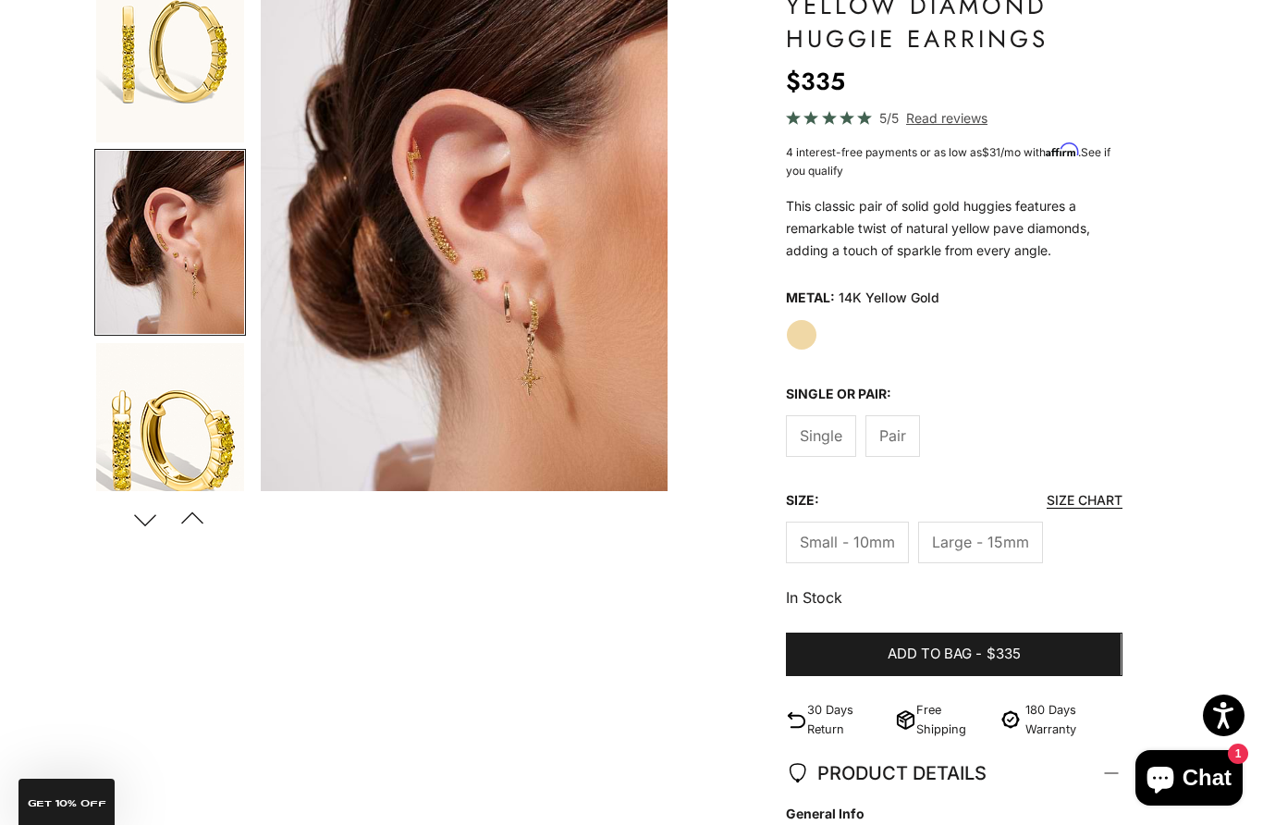
click at [901, 426] on span "Pair" at bounding box center [892, 435] width 27 height 24
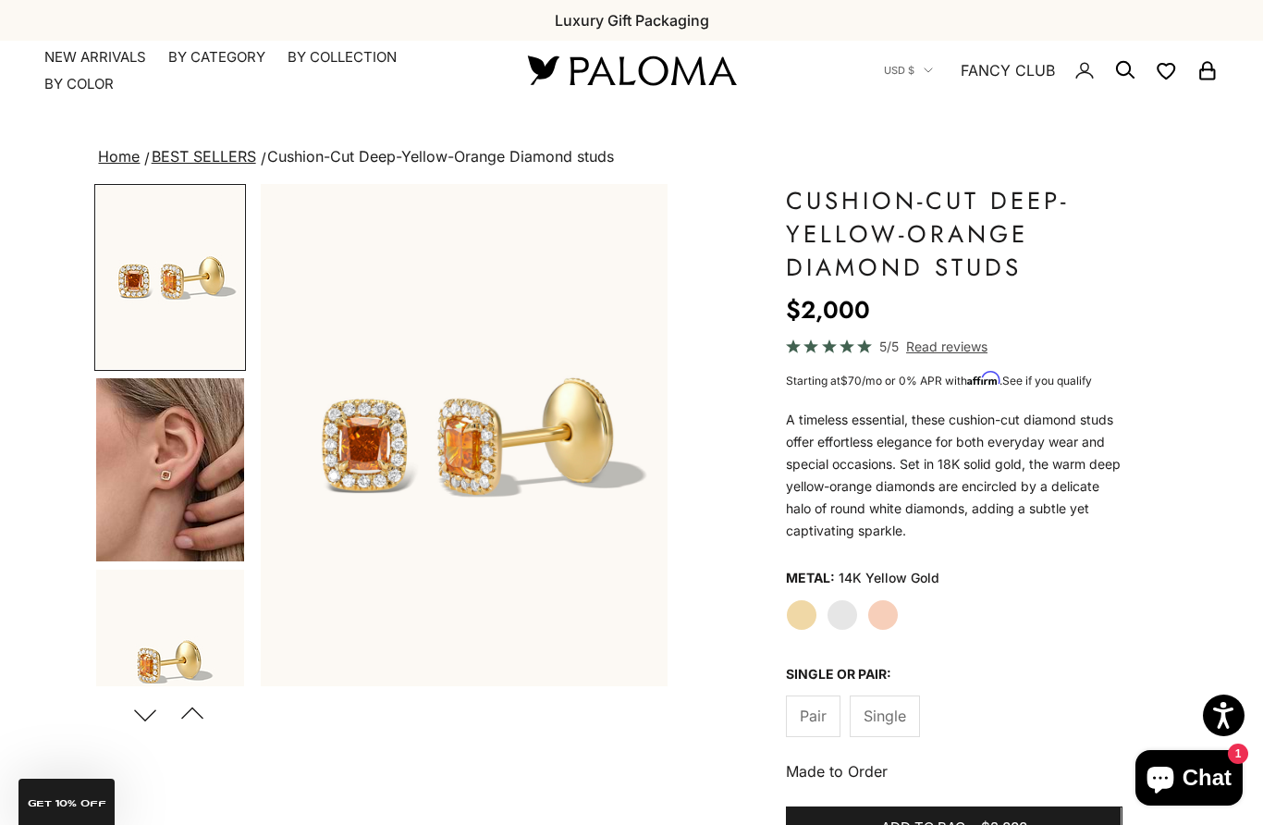
click at [294, 52] on summary "By Collection" at bounding box center [342, 57] width 109 height 18
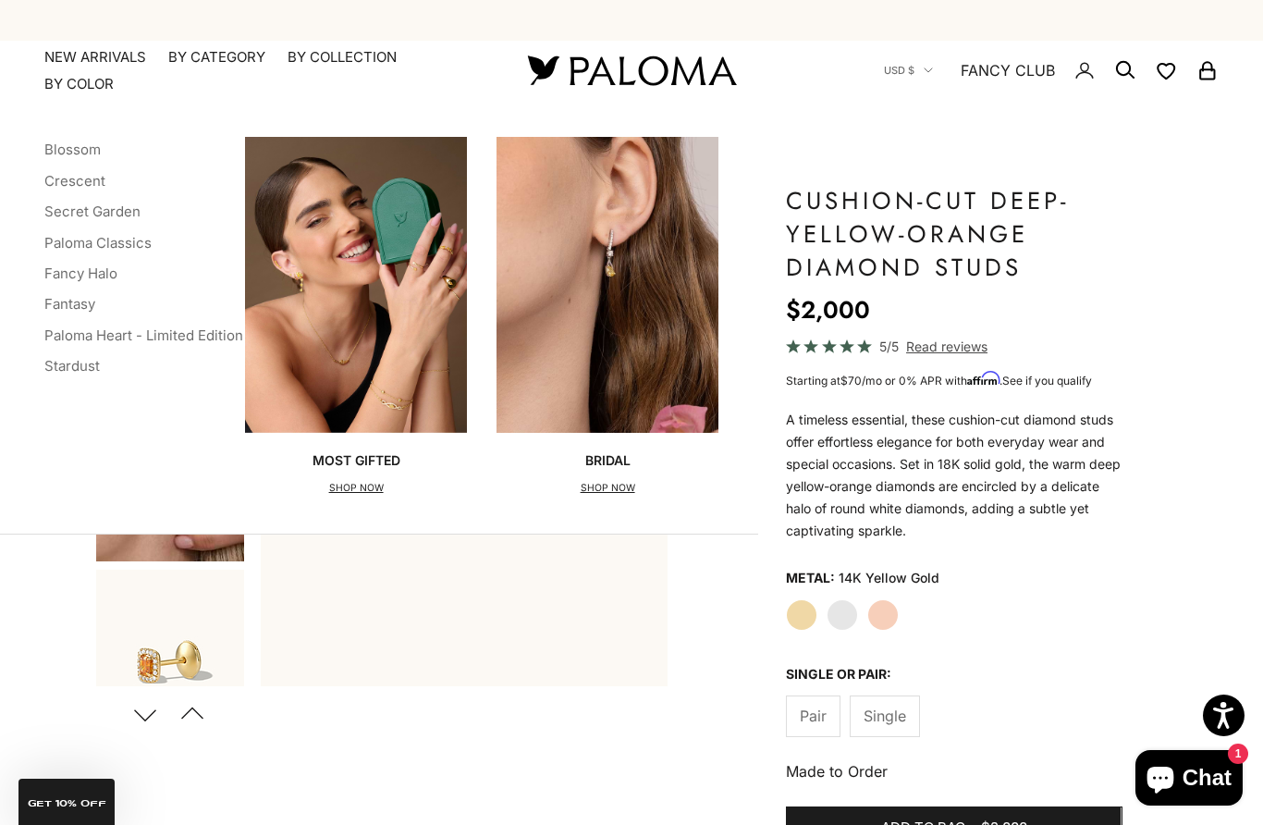
click at [64, 362] on link "Stardust" at bounding box center [71, 366] width 55 height 18
click at [67, 209] on link "Secret Garden" at bounding box center [92, 211] width 96 height 18
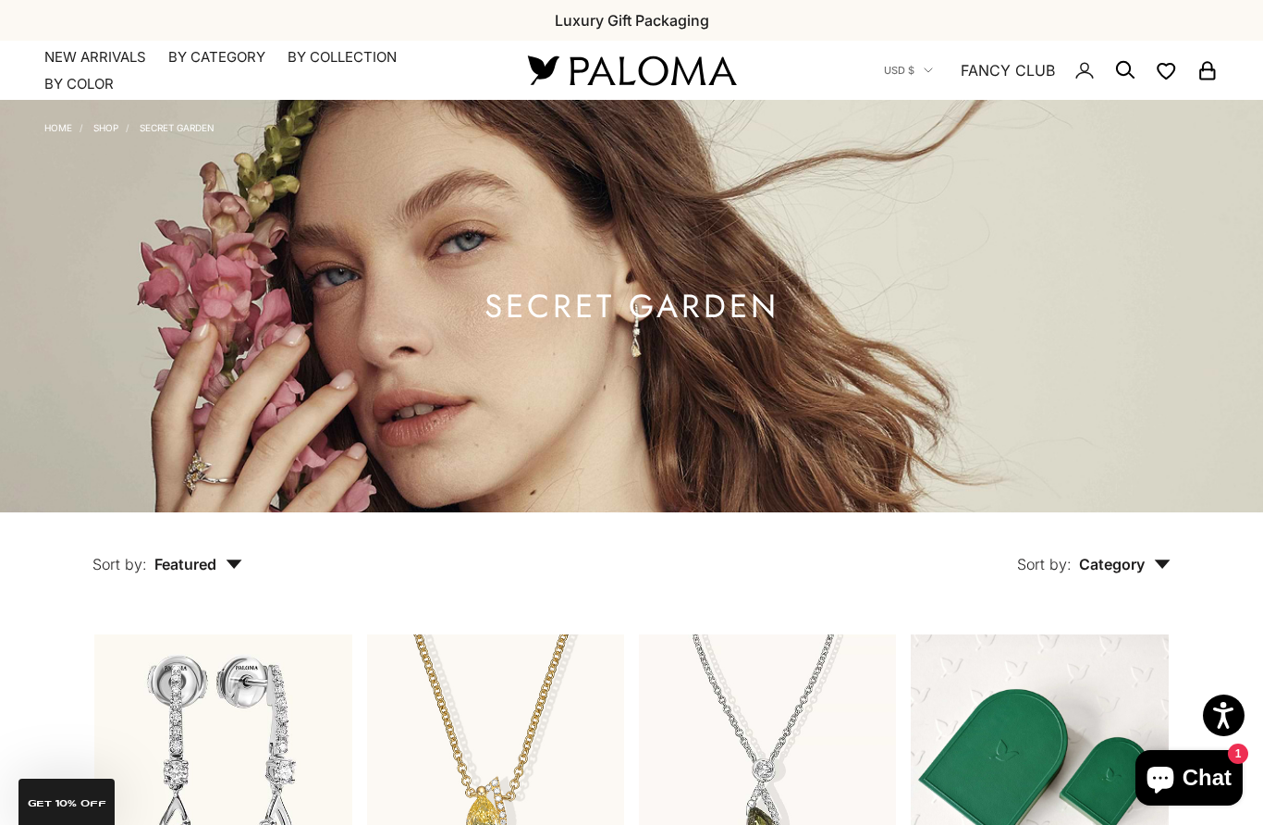
click at [194, 60] on summary "By Category" at bounding box center [216, 57] width 97 height 18
click at [334, 63] on summary "By Collection" at bounding box center [342, 57] width 109 height 18
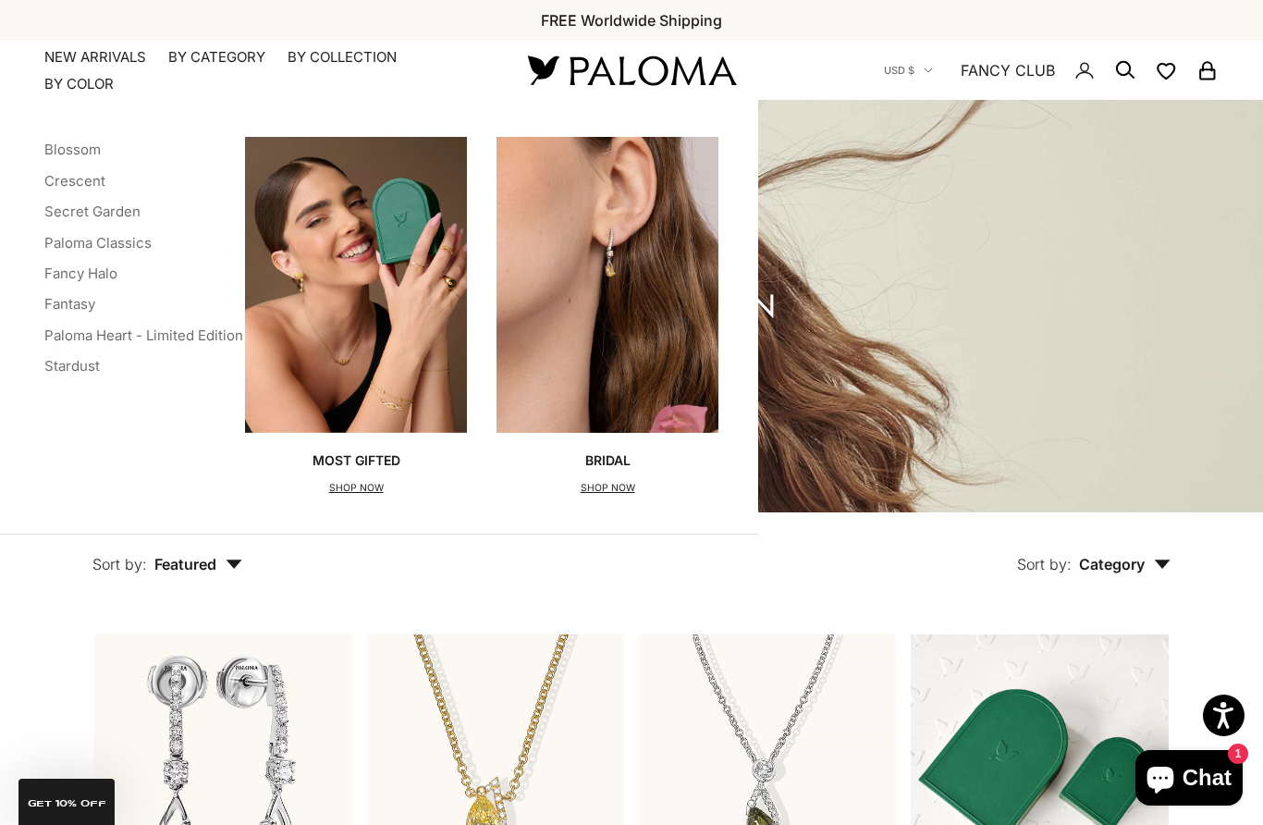
click at [65, 183] on link "Crescent" at bounding box center [74, 181] width 61 height 18
click at [64, 176] on link "Crescent" at bounding box center [74, 181] width 61 height 18
click at [90, 186] on link "Crescent" at bounding box center [74, 181] width 61 height 18
click at [161, 195] on ul "Blossom Crescent Secret Garden Paloma Classics Fancy Halo Fantasy Paloma Heart …" at bounding box center [143, 258] width 199 height 243
click at [198, 282] on li "Fancy Halo" at bounding box center [143, 273] width 199 height 24
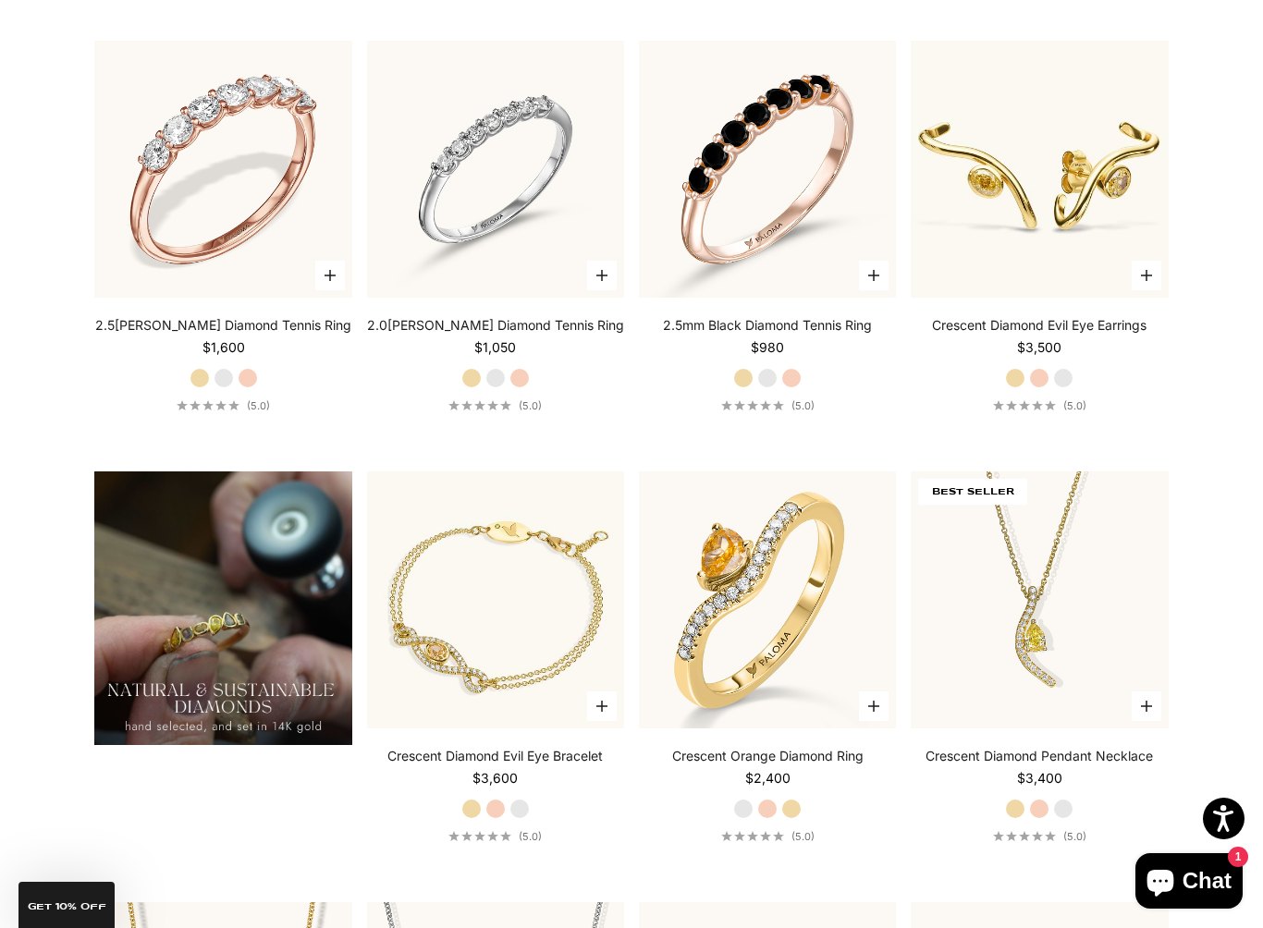
scroll to position [1078, 0]
